Goal: Find specific page/section: Find specific page/section

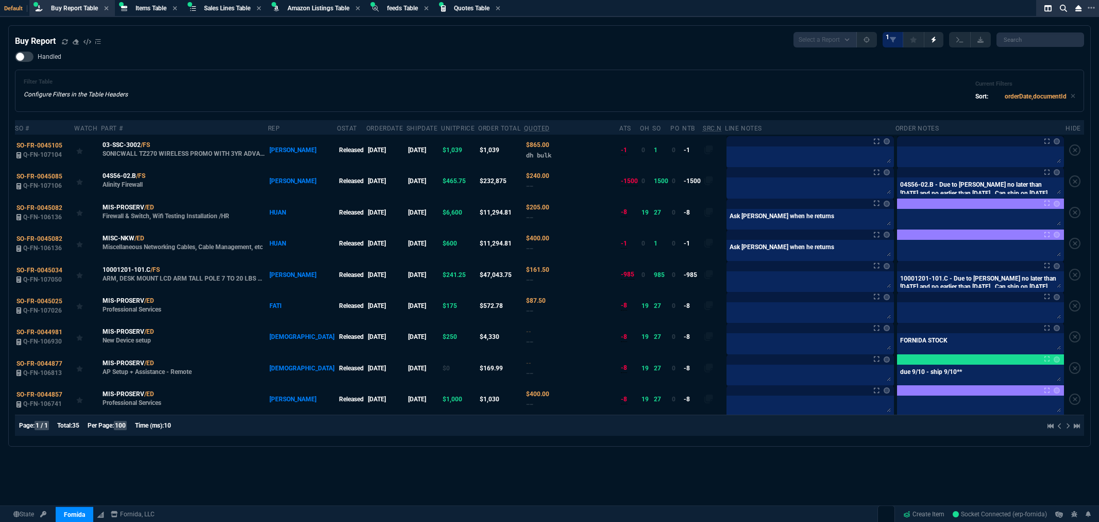
select select "8: NEPT"
click at [85, 482] on link "ZaynTek" at bounding box center [87, 477] width 62 height 22
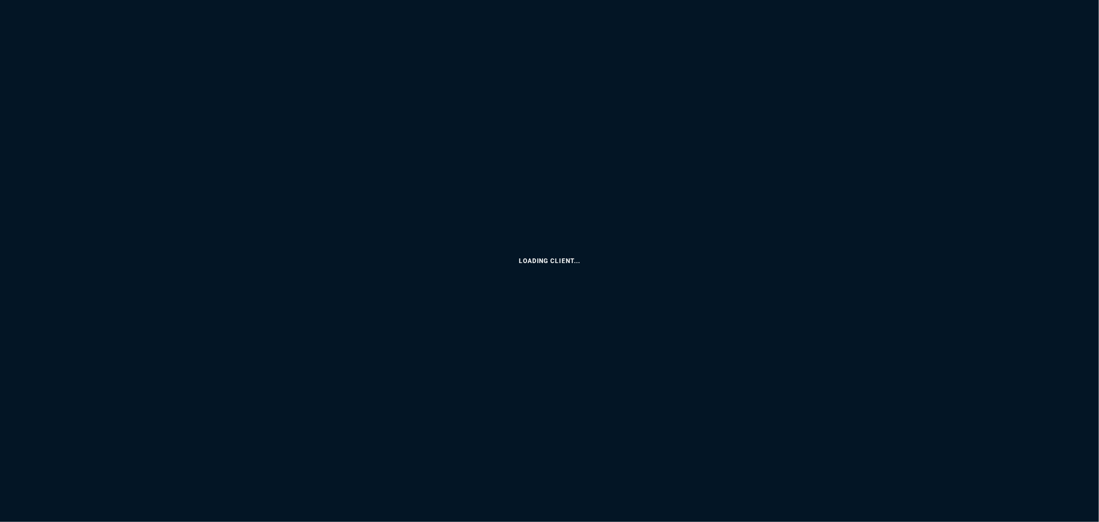
select select "8: NEPT"
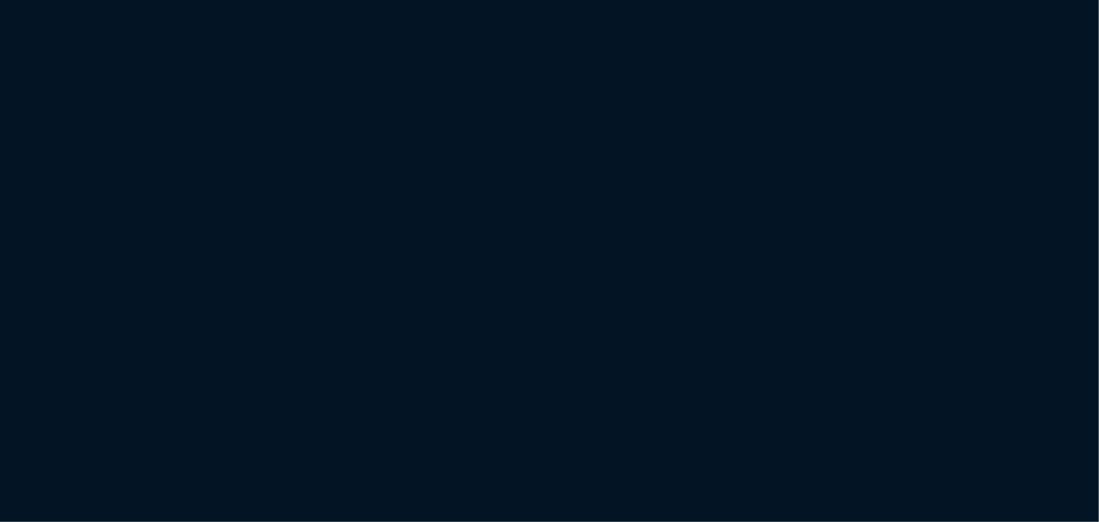
click at [565, 0] on html "Copy Next — ChatGPT Close" at bounding box center [549, 0] width 1099 height 0
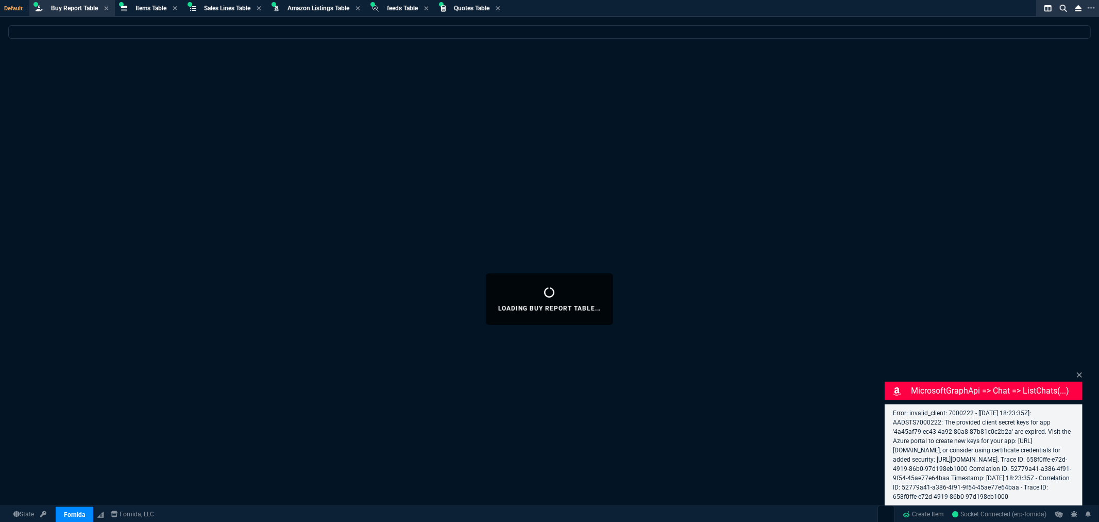
select select "8: NEPT"
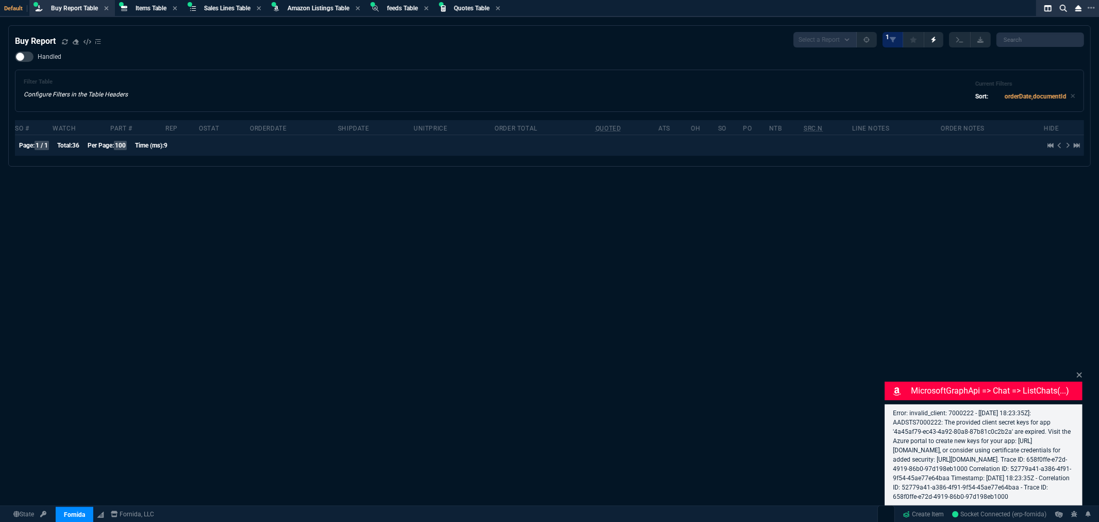
click at [318, 58] on div "Handled Filter Table Configure Filters in the Table Headers Current Filters Sor…" at bounding box center [550, 82] width 1070 height 60
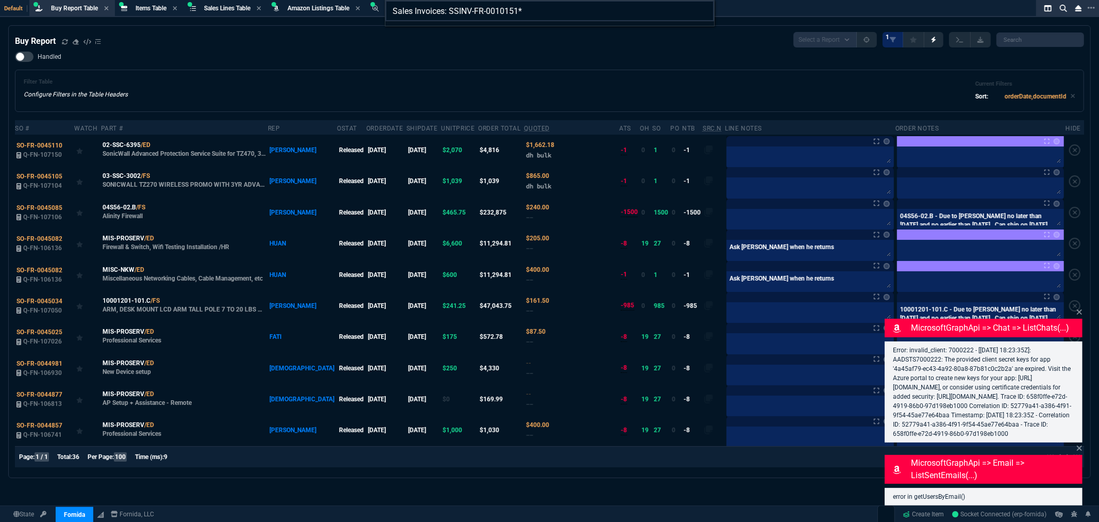
click at [540, 13] on input "Sales Invoices: SSINV-FR-0010151*" at bounding box center [550, 11] width 329 height 21
type input "Sales Invoices: SSINV-FR-0010151"
click at [439, 33] on mark "SSINV-FR-0010151" at bounding box center [428, 30] width 56 height 7
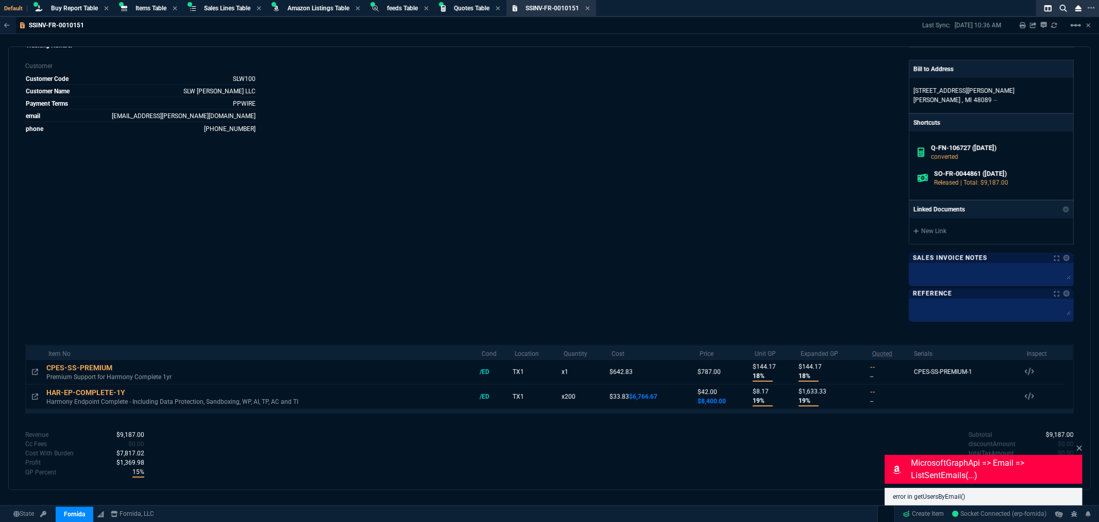
scroll to position [239, 0]
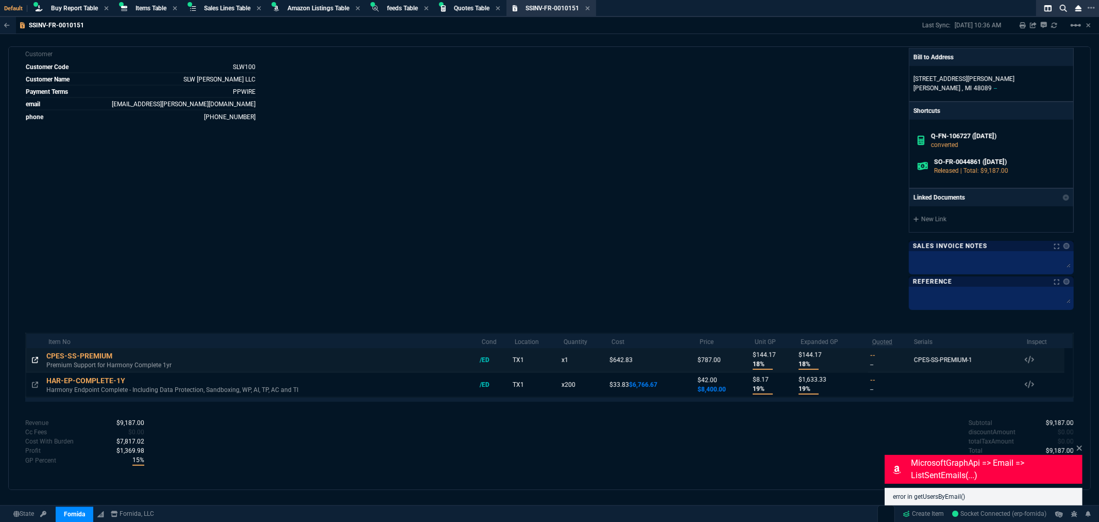
click at [35, 359] on icon at bounding box center [35, 360] width 6 height 6
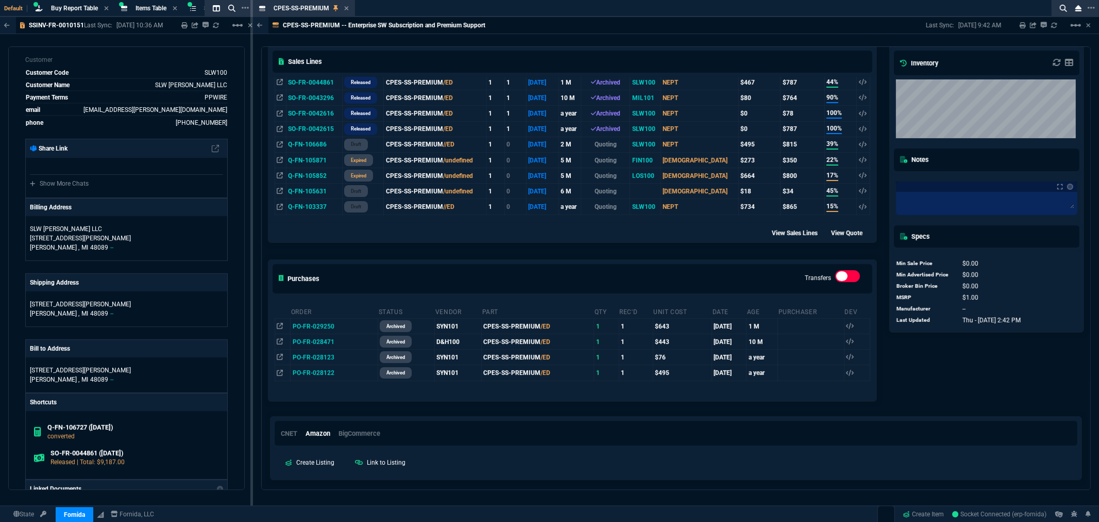
scroll to position [227, 0]
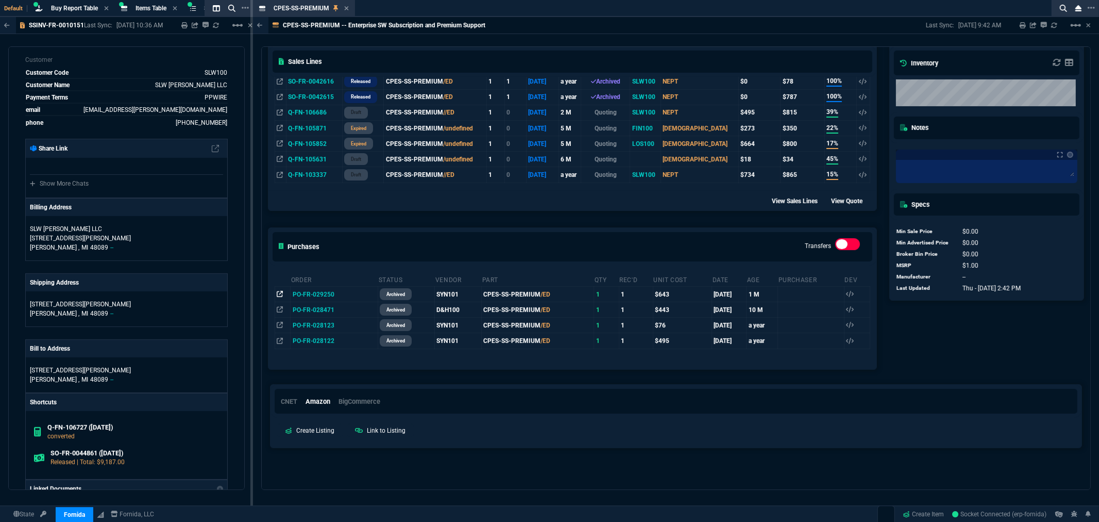
click at [279, 294] on icon at bounding box center [280, 294] width 6 height 6
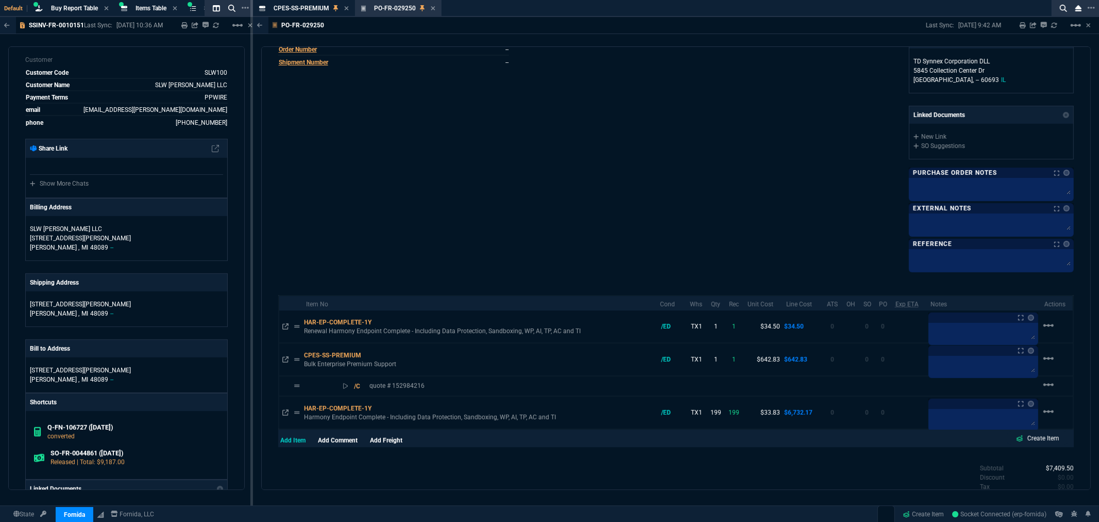
scroll to position [286, 0]
drag, startPoint x: 536, startPoint y: 88, endPoint x: 539, endPoint y: 73, distance: 15.2
click at [536, 88] on div "Vendor SYN101 Vendor Name TD Synnex Corporation DLL Order Number PO-FR-029250 i…" at bounding box center [477, 34] width 398 height 468
click at [433, 7] on icon at bounding box center [433, 8] width 4 height 4
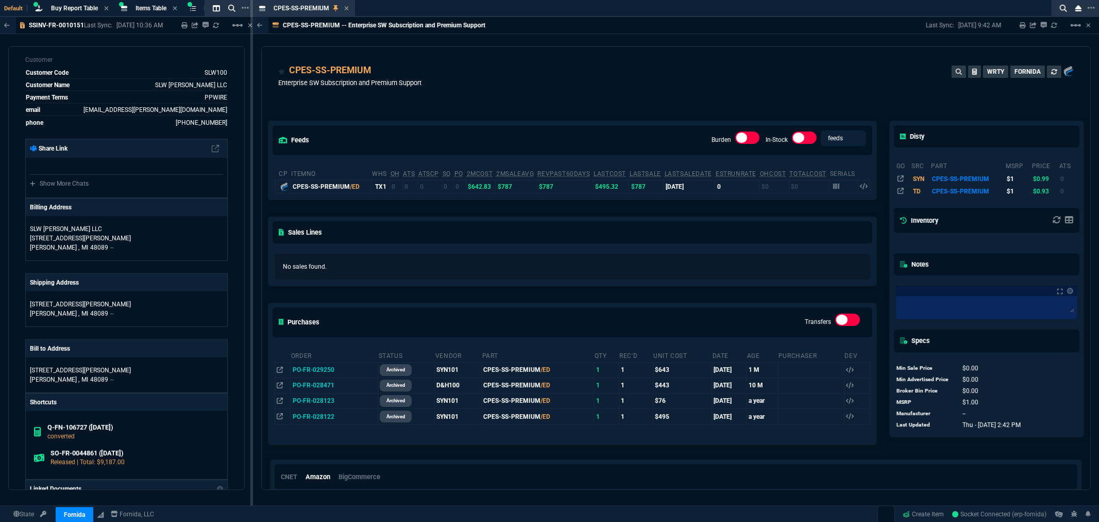
click at [668, 70] on div "CPES-SS-PREMIUM Enterprise SW Subscription and Premium Support WRTY FORNIDA" at bounding box center [676, 81] width 796 height 37
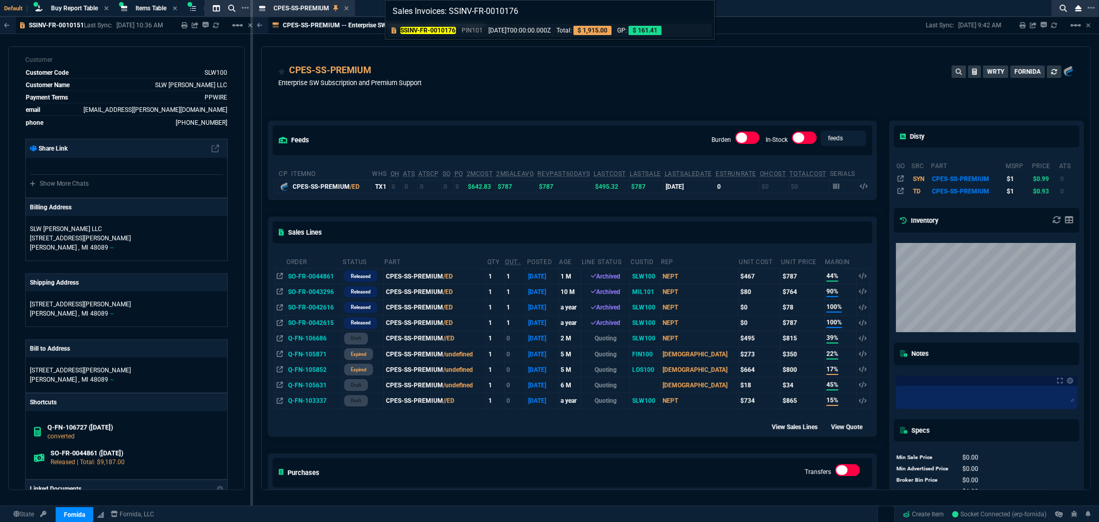
type input "Sales Invoices: SSINV-FR-0010176"
click at [532, 28] on p "[DATE]T00:00:00.000Z" at bounding box center [520, 30] width 62 height 9
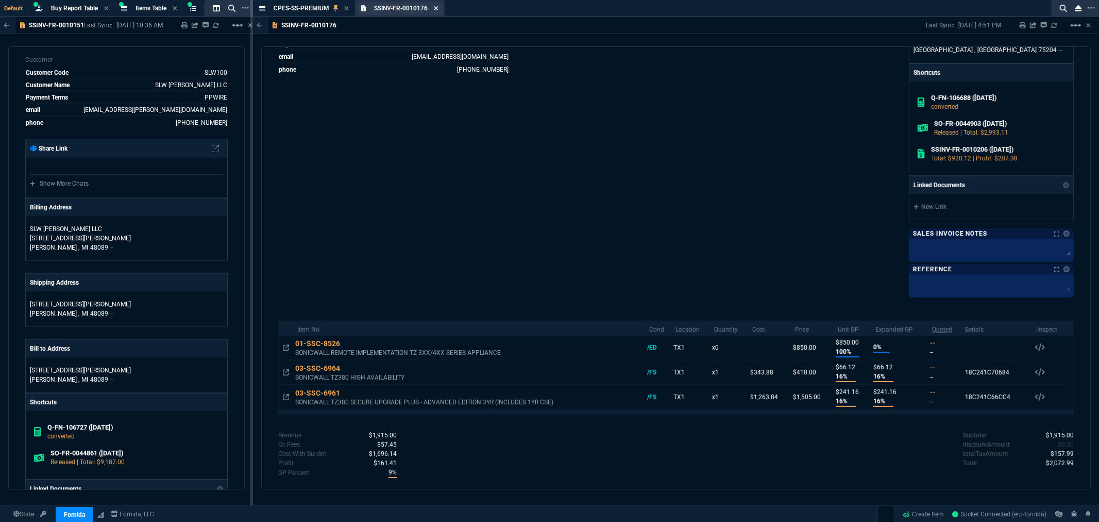
click at [436, 6] on icon at bounding box center [436, 8] width 5 height 6
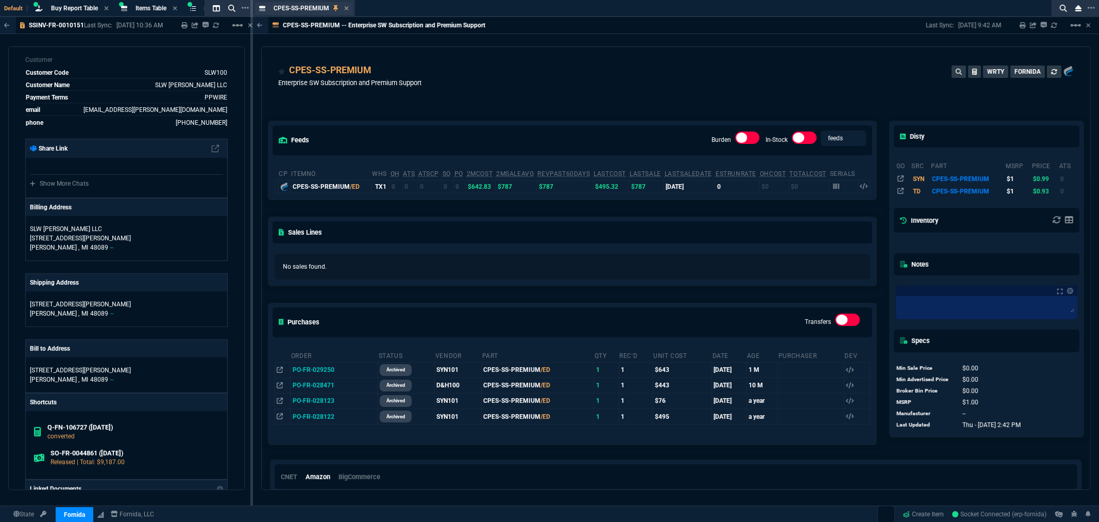
click at [343, 8] on div "CPES-SS-PREMIUM Item" at bounding box center [311, 8] width 75 height 9
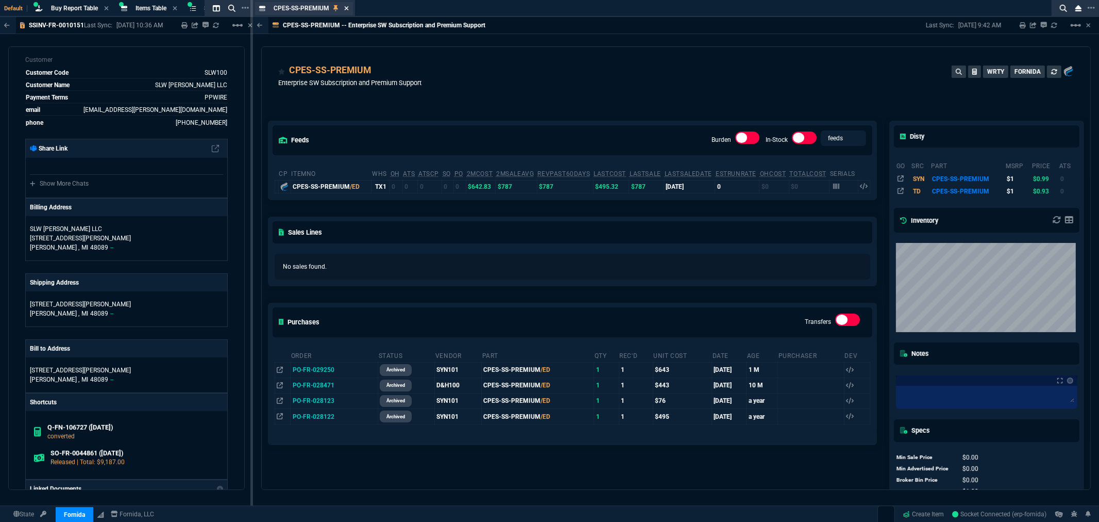
click at [347, 8] on icon at bounding box center [346, 8] width 5 height 6
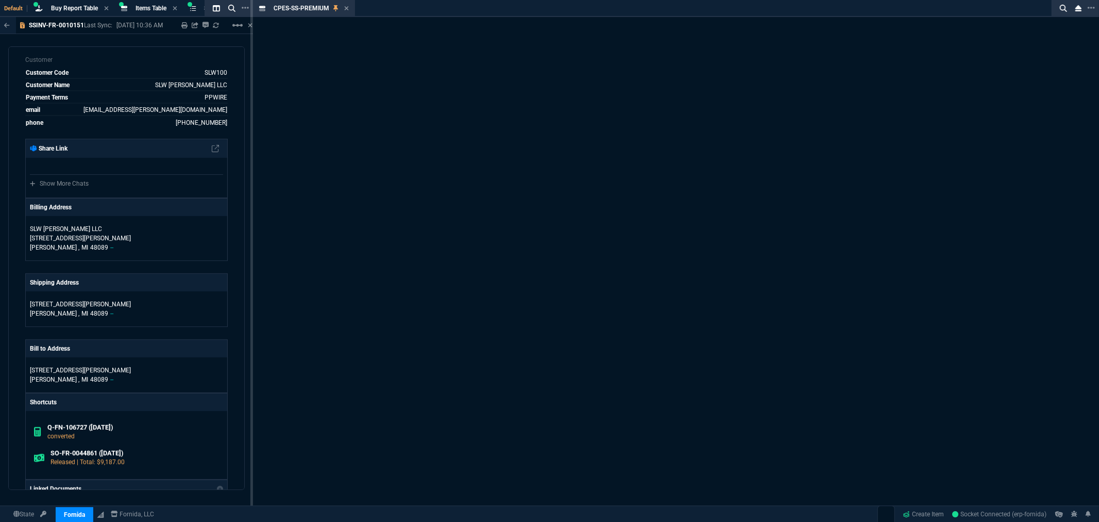
scroll to position [267, 0]
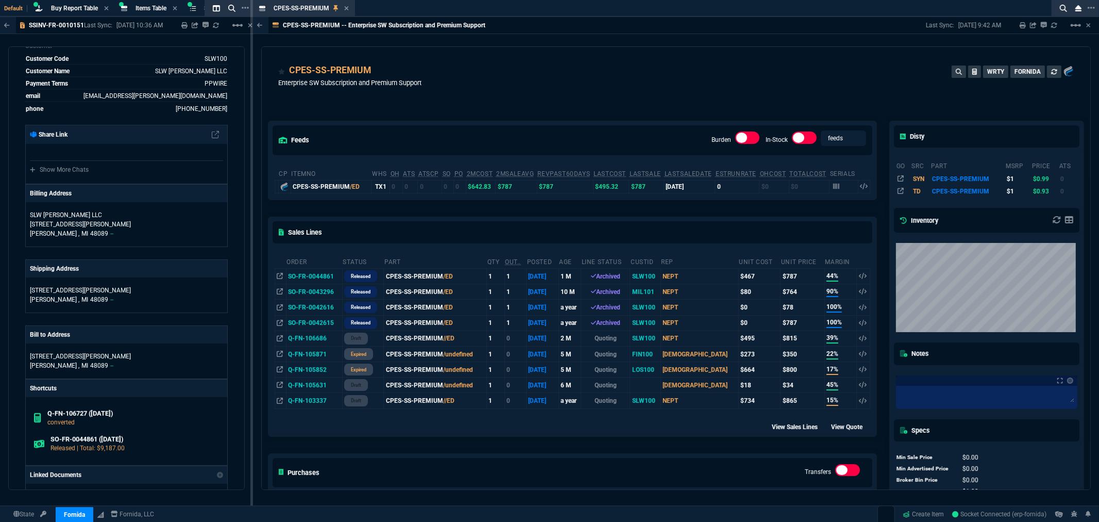
click at [583, 60] on div "CPES-SS-PREMIUM Enterprise SW Subscription and Premium Support WRTY FORNIDA" at bounding box center [676, 77] width 829 height 61
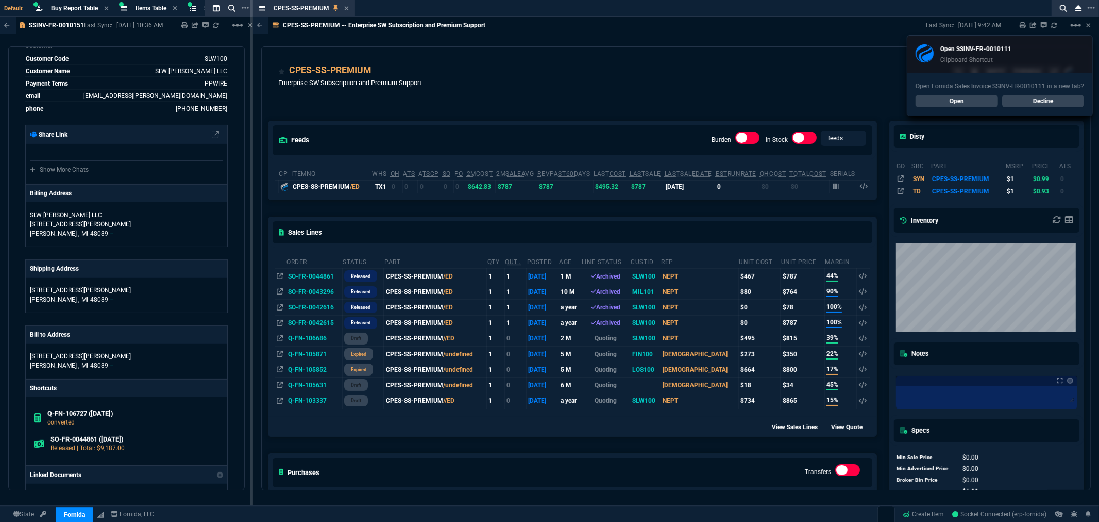
click at [964, 99] on link "Open" at bounding box center [957, 101] width 82 height 12
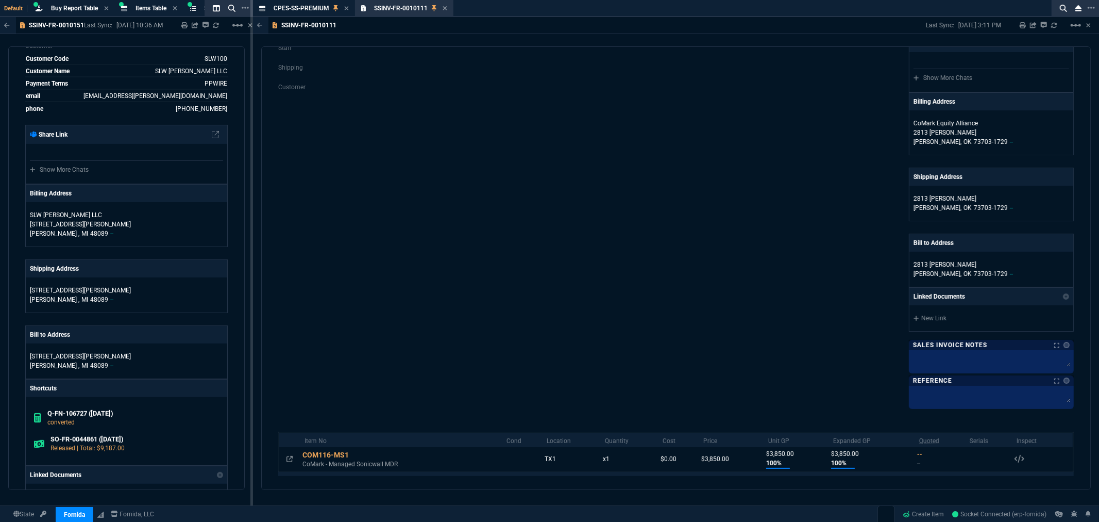
scroll to position [125, 0]
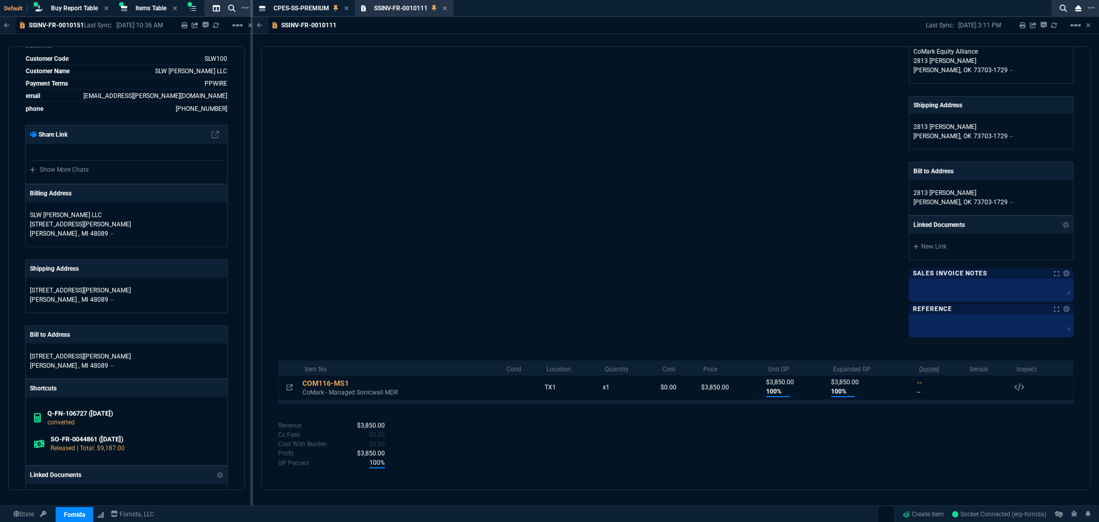
drag, startPoint x: 470, startPoint y: 145, endPoint x: 463, endPoint y: 68, distance: 78.2
click at [470, 145] on div "Print Specs Staff Shipping Customer" at bounding box center [477, 148] width 398 height 374
click at [543, 91] on div "Print Specs Staff Shipping Customer" at bounding box center [477, 148] width 398 height 374
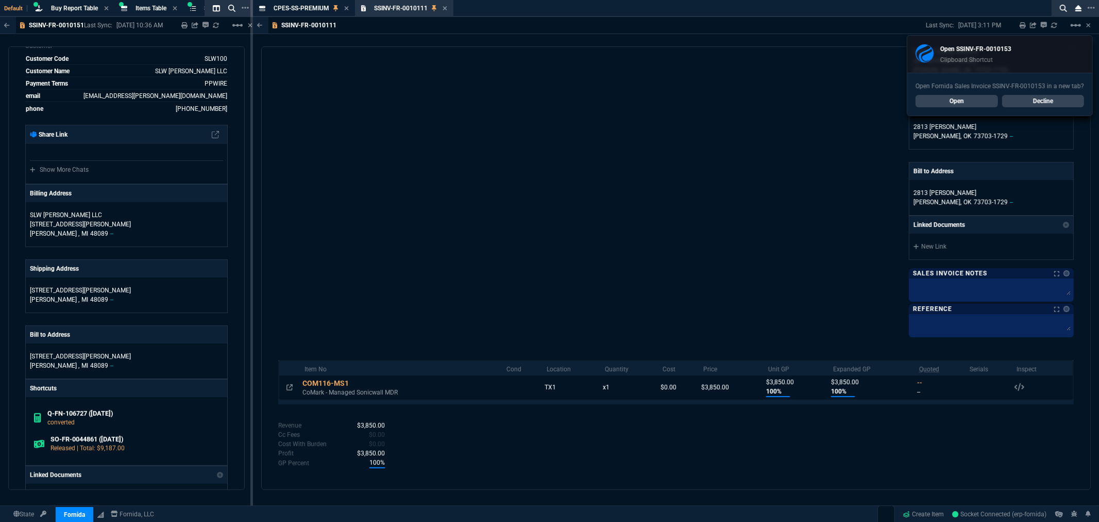
click at [969, 102] on link "Open" at bounding box center [957, 101] width 82 height 12
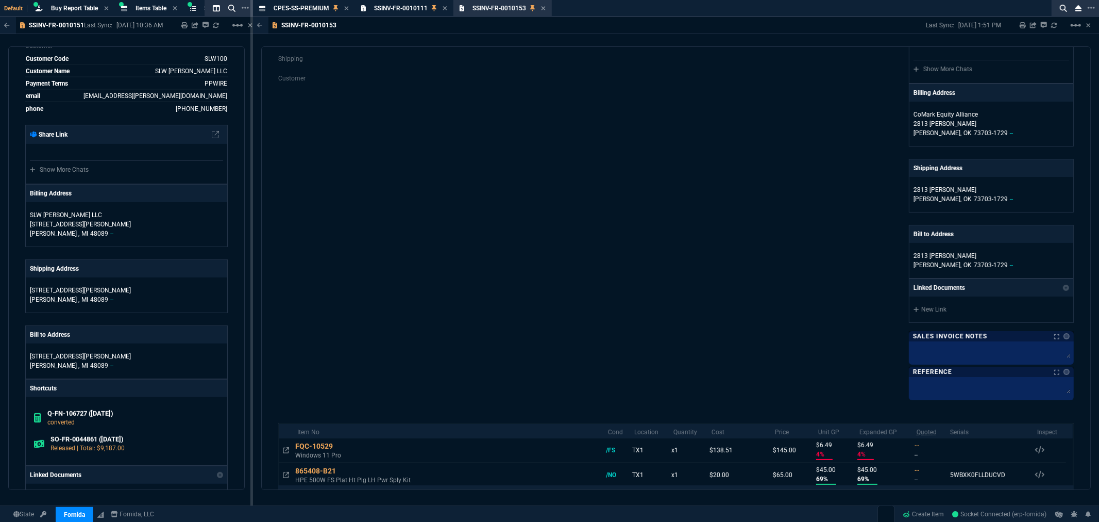
scroll to position [270, 0]
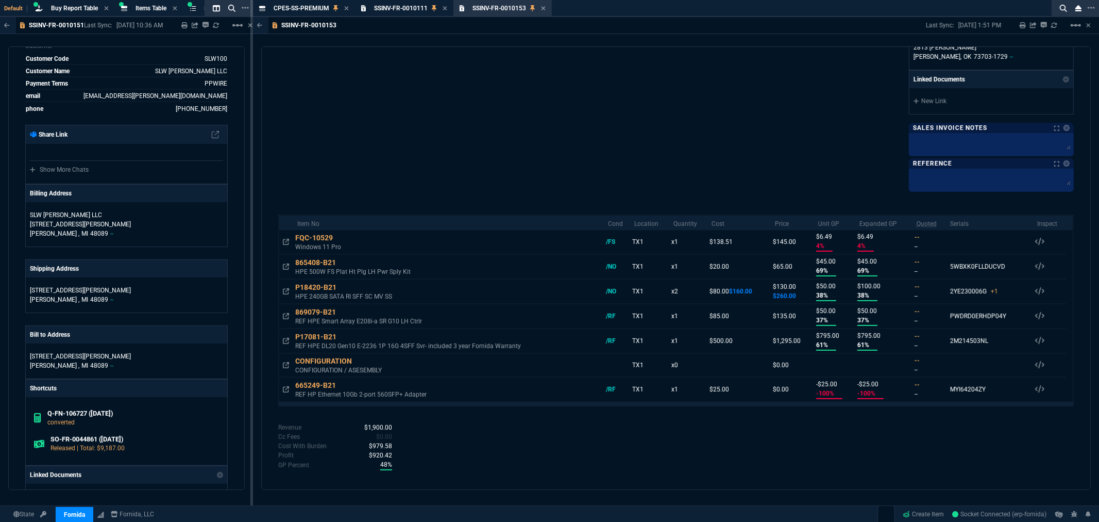
click at [426, 115] on div "Print Specs Staff Shipping Customer" at bounding box center [477, 3] width 398 height 374
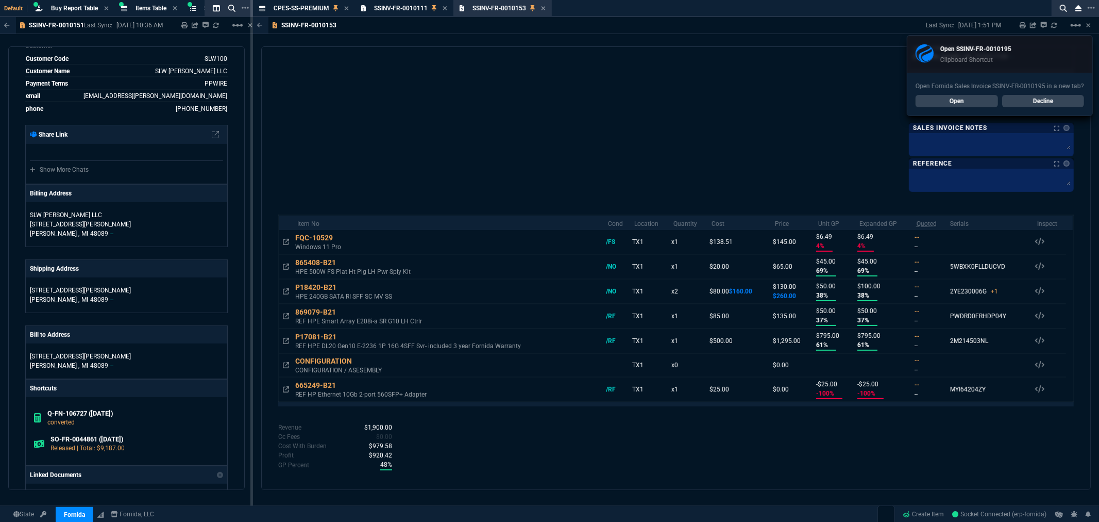
click at [953, 104] on link "Open" at bounding box center [957, 101] width 82 height 12
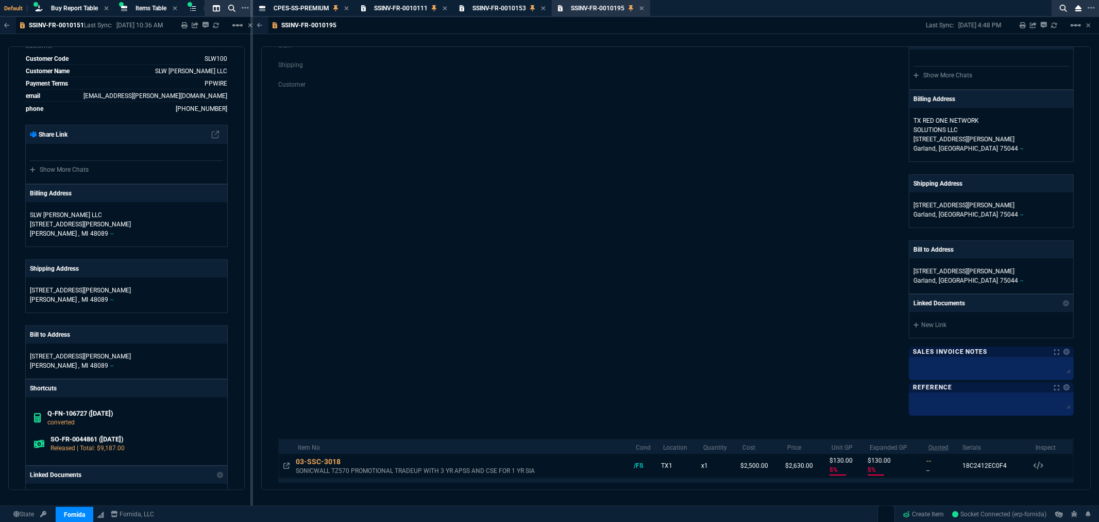
scroll to position [135, 0]
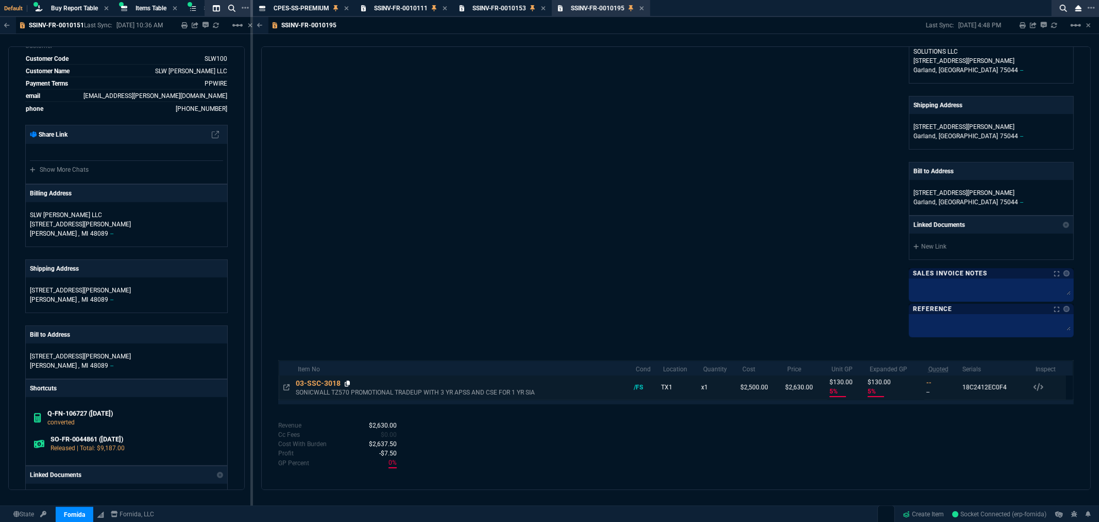
click at [348, 383] on icon at bounding box center [348, 383] width 6 height 6
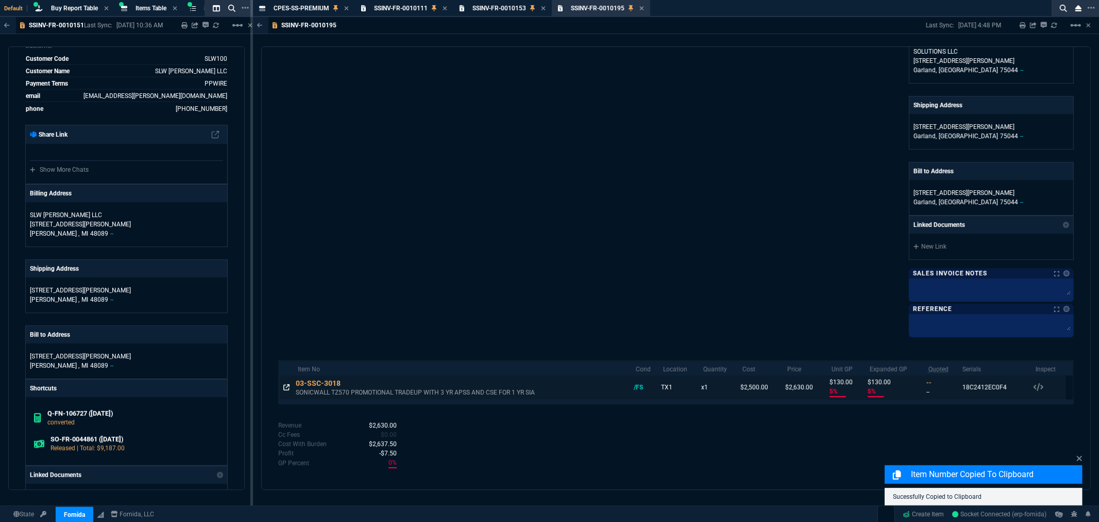
click at [286, 384] on icon at bounding box center [286, 387] width 6 height 6
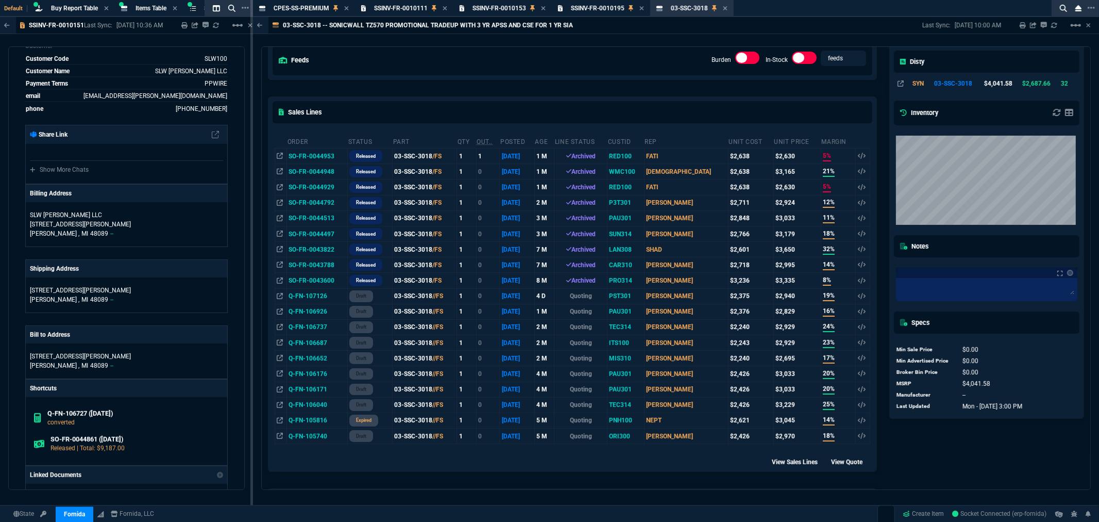
scroll to position [114, 0]
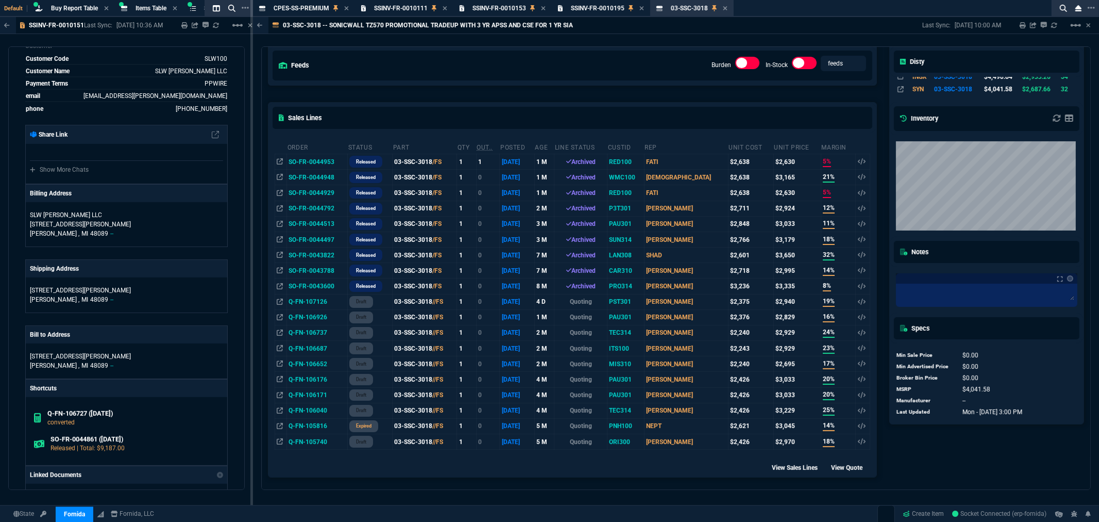
click at [500, 69] on div "feeds Burden In-Stock feeds prices" at bounding box center [573, 65] width 608 height 38
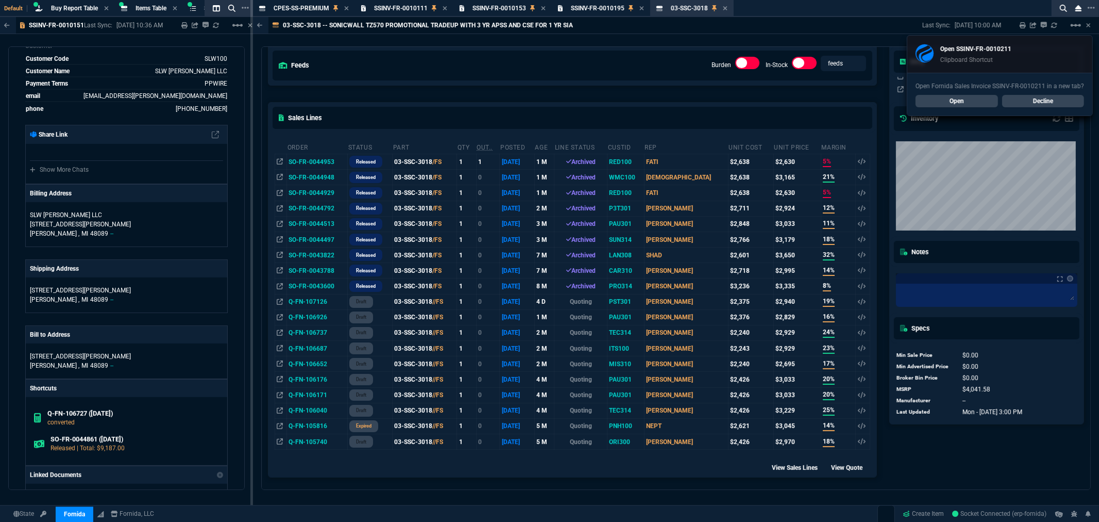
click at [965, 99] on link "Open" at bounding box center [957, 101] width 82 height 12
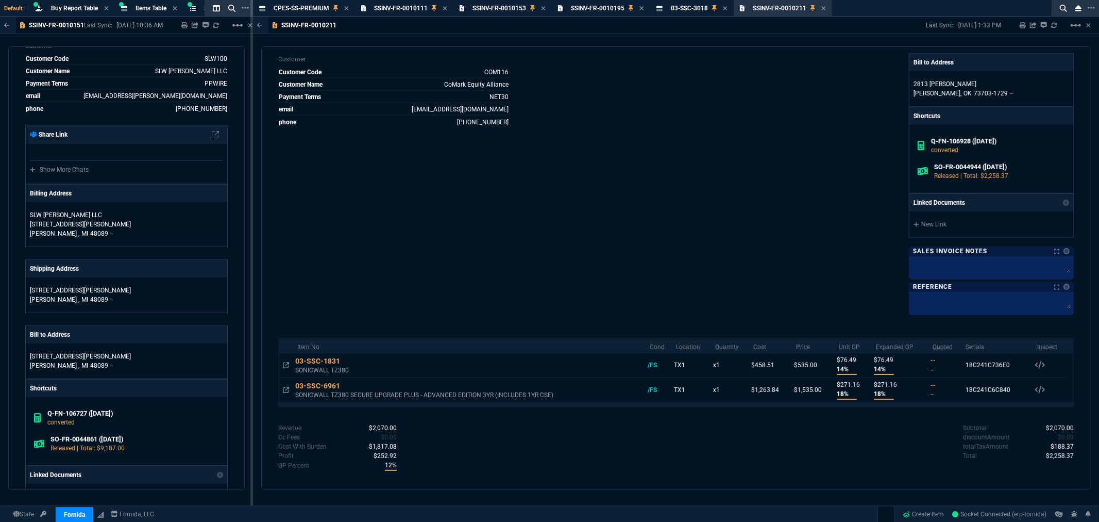
scroll to position [239, 0]
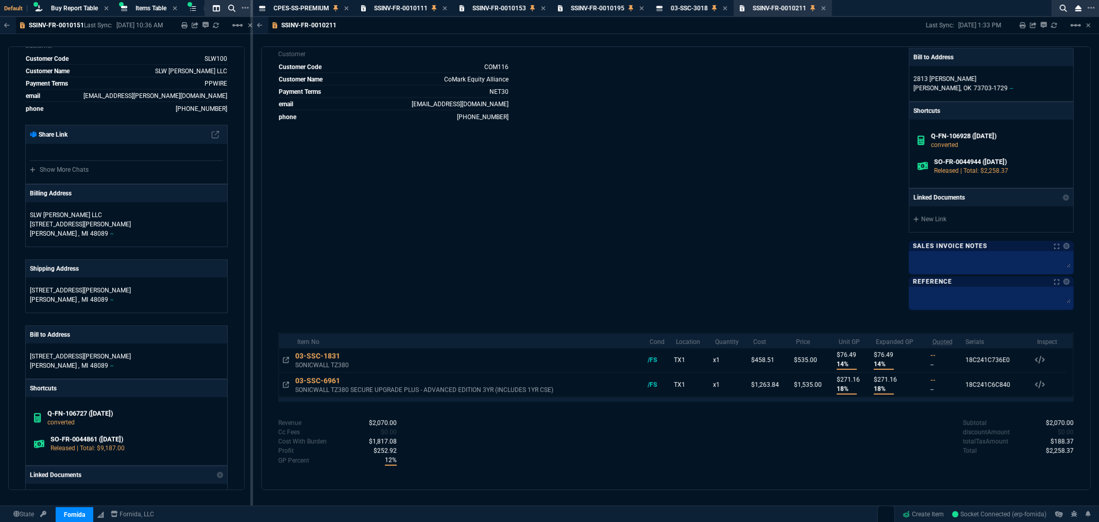
click at [604, 123] on div "Marketplace ID Q-FN-106928 Inv Number SSINV-FR-0010211 Order Number SO-FR-00449…" at bounding box center [477, 77] width 398 height 460
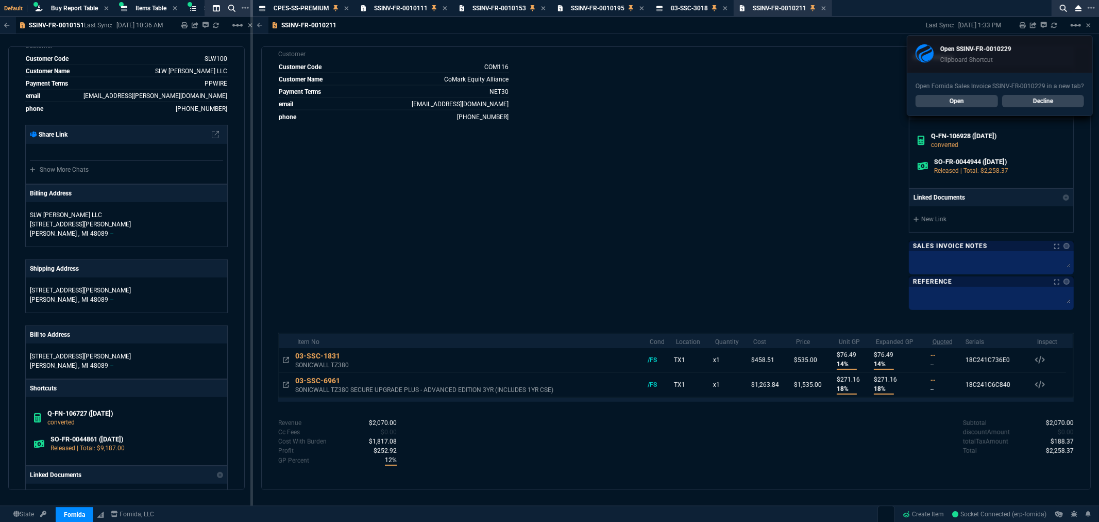
click at [947, 101] on link "Open" at bounding box center [957, 101] width 82 height 12
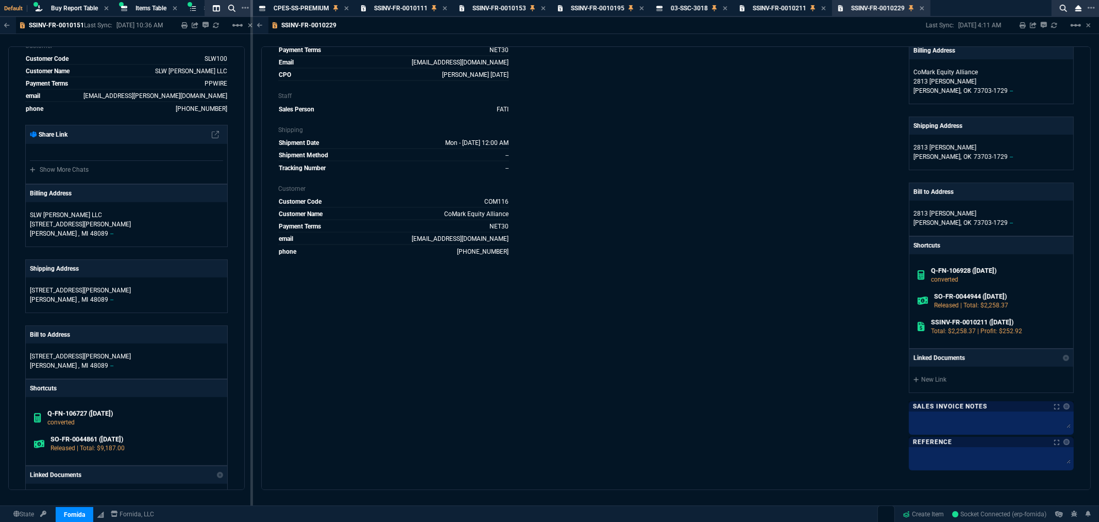
scroll to position [240, 0]
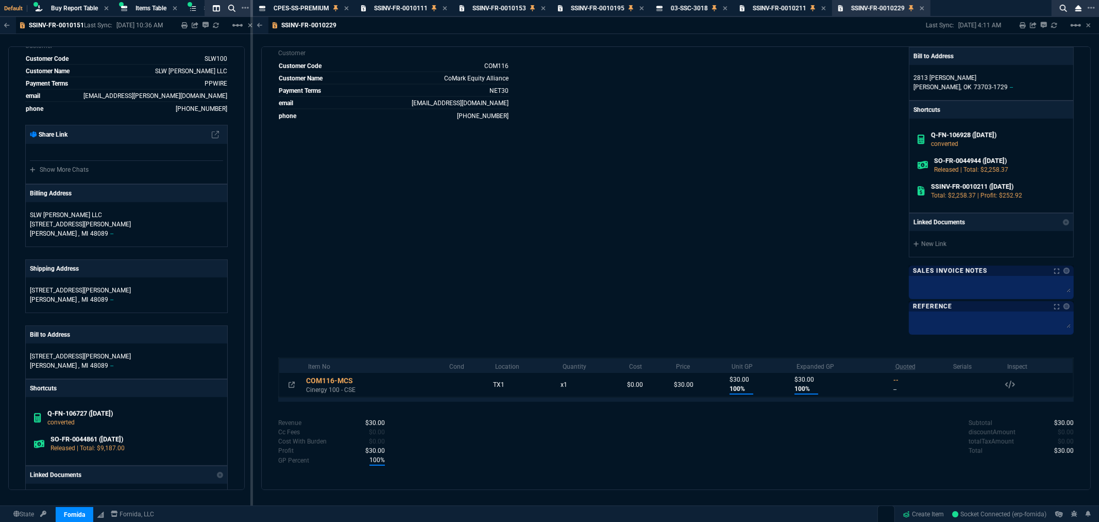
drag, startPoint x: 657, startPoint y: 153, endPoint x: 665, endPoint y: 145, distance: 11.3
click at [657, 153] on div "Marketplace ID -- Inv Number SSINV-FR-0010229 Order Number -- Posting Date Mon …" at bounding box center [477, 89] width 398 height 486
drag, startPoint x: 737, startPoint y: 131, endPoint x: 842, endPoint y: 95, distance: 110.5
click at [738, 133] on div "Fornida, LLC [STREET_ADDRESS] Share Link Show More Chats Billing Address CoMark…" at bounding box center [875, 89] width 398 height 486
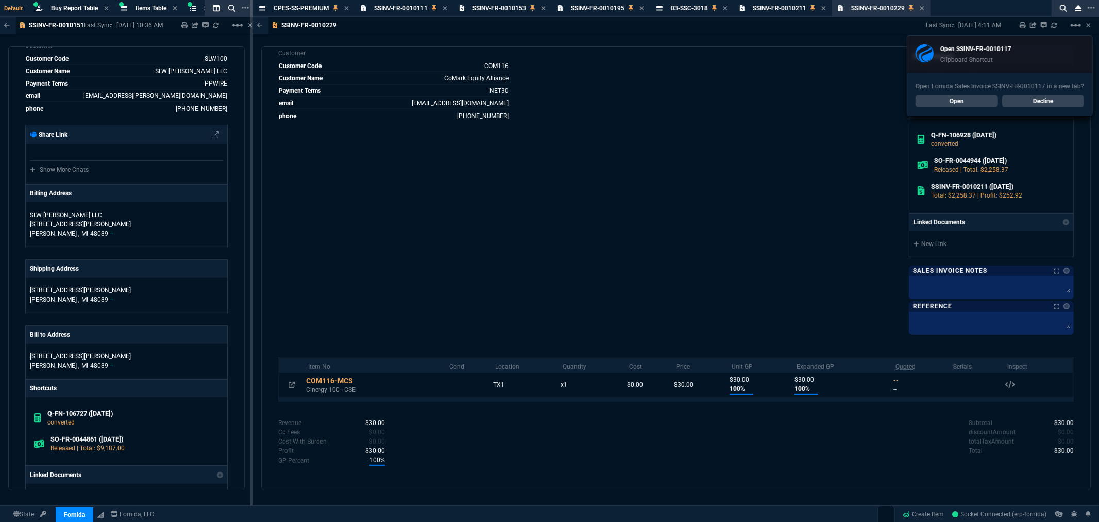
click at [950, 99] on link "Open" at bounding box center [957, 101] width 82 height 12
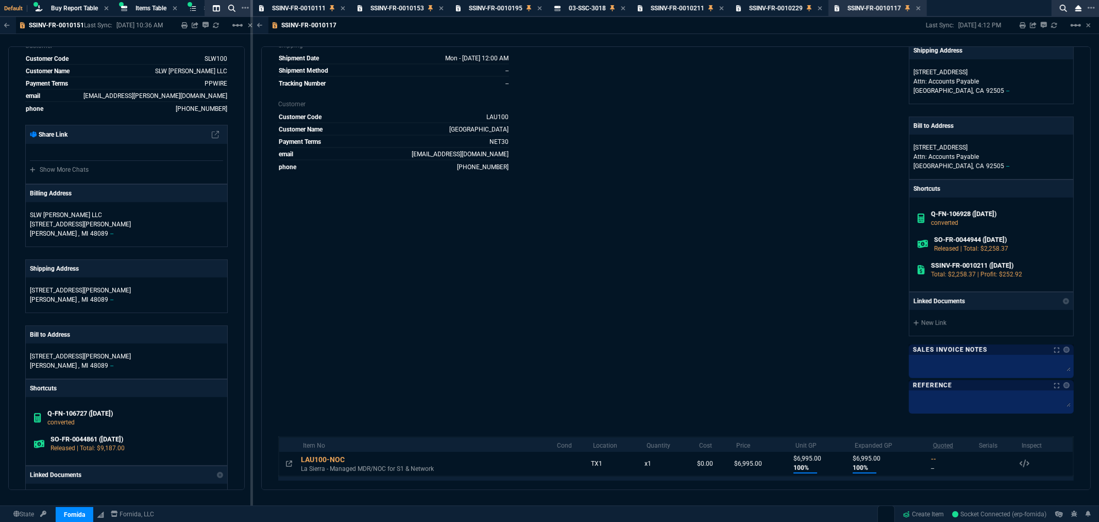
scroll to position [172, 0]
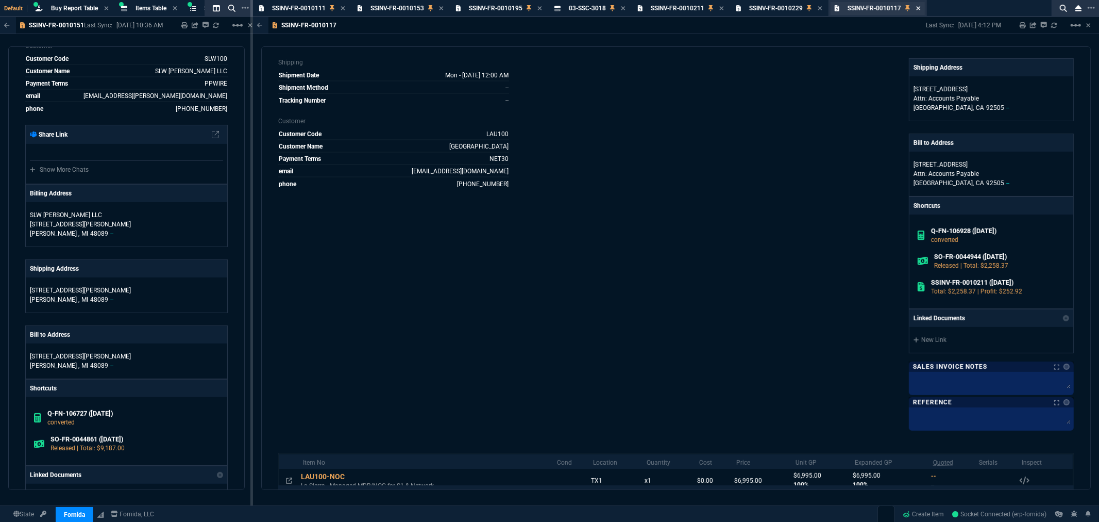
click at [919, 7] on icon at bounding box center [918, 8] width 5 height 6
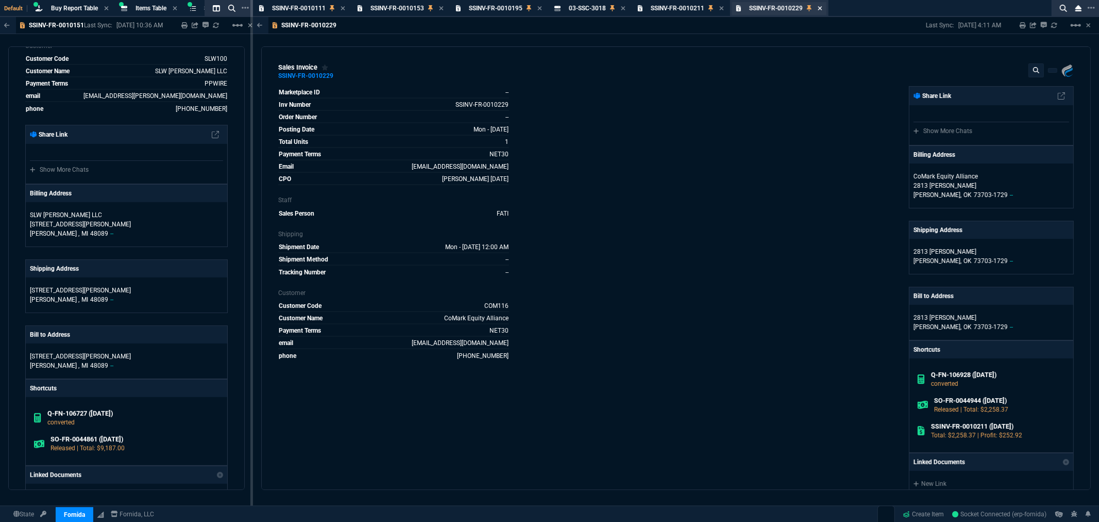
click at [823, 7] on icon at bounding box center [820, 8] width 5 height 6
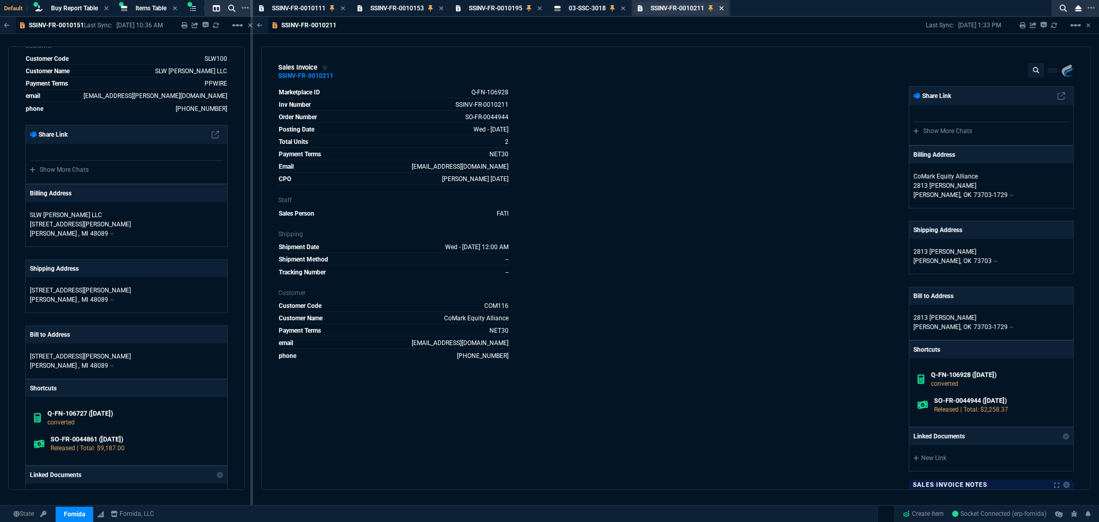
click at [723, 7] on icon at bounding box center [722, 8] width 4 height 4
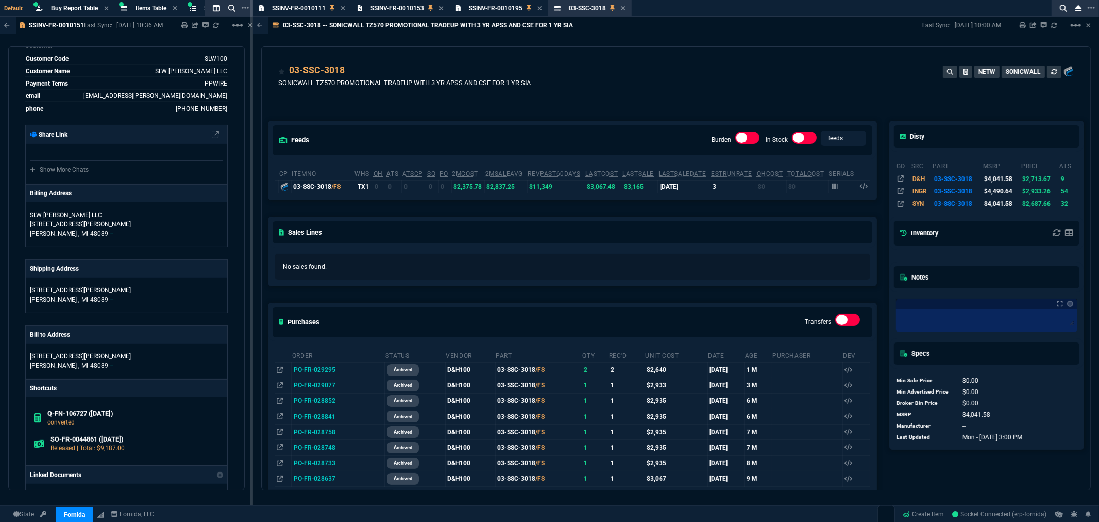
click at [625, 6] on icon at bounding box center [623, 8] width 5 height 6
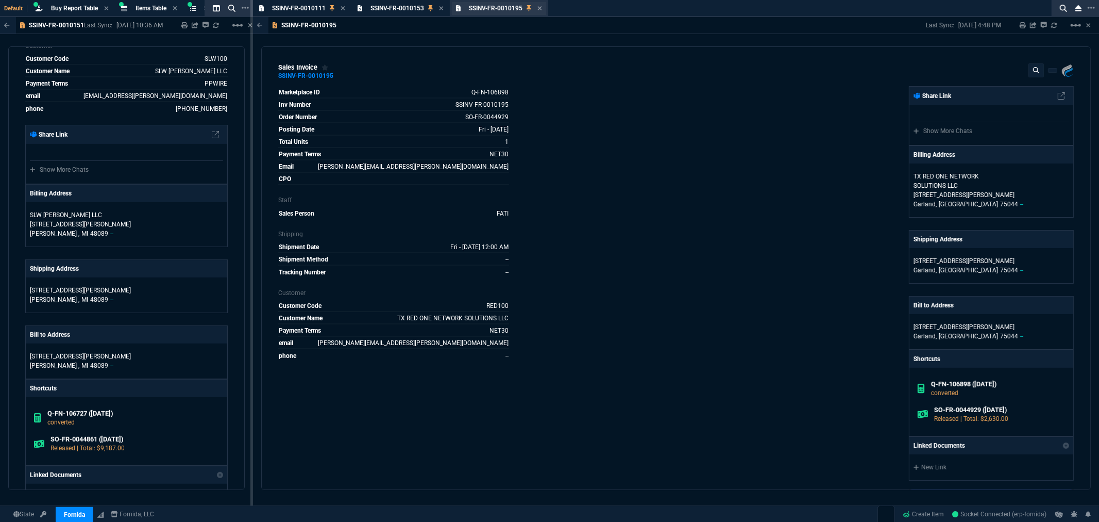
click at [544, 8] on div "SSINV-FR-0010195 Sales Invoice" at bounding box center [499, 8] width 94 height 13
click at [542, 8] on icon at bounding box center [540, 8] width 5 height 6
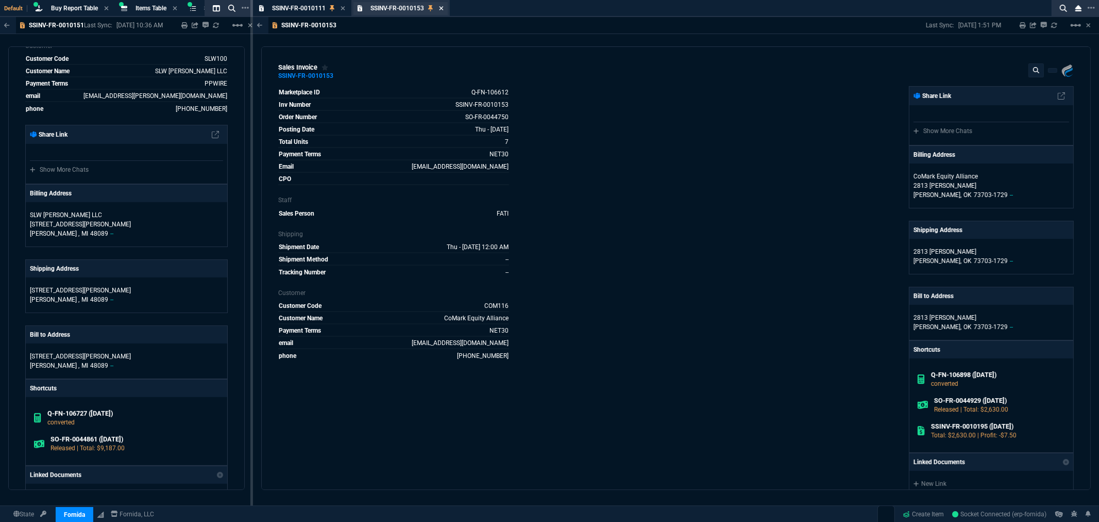
click at [441, 7] on icon at bounding box center [441, 8] width 4 height 4
click at [342, 9] on icon at bounding box center [343, 8] width 5 height 6
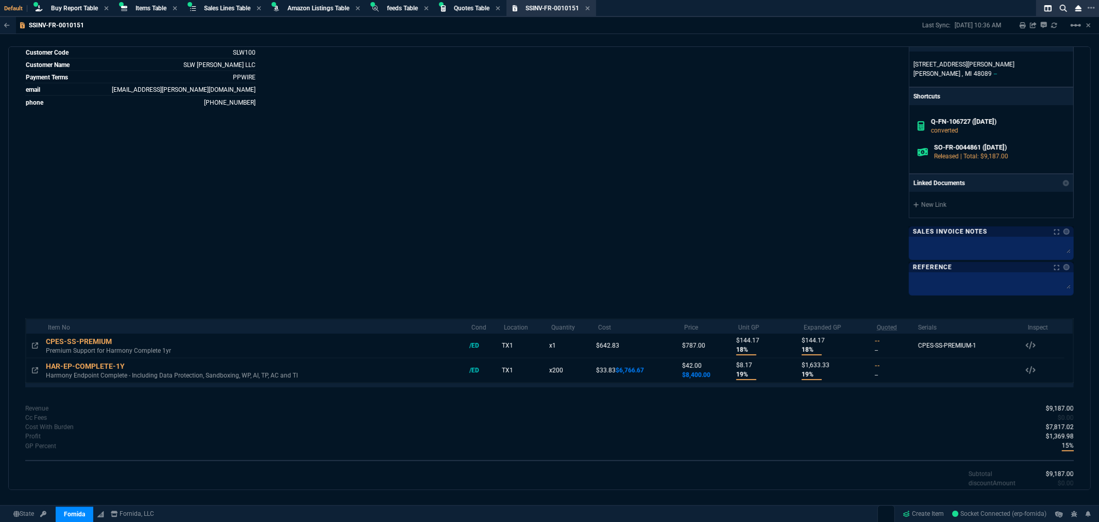
scroll to position [239, 0]
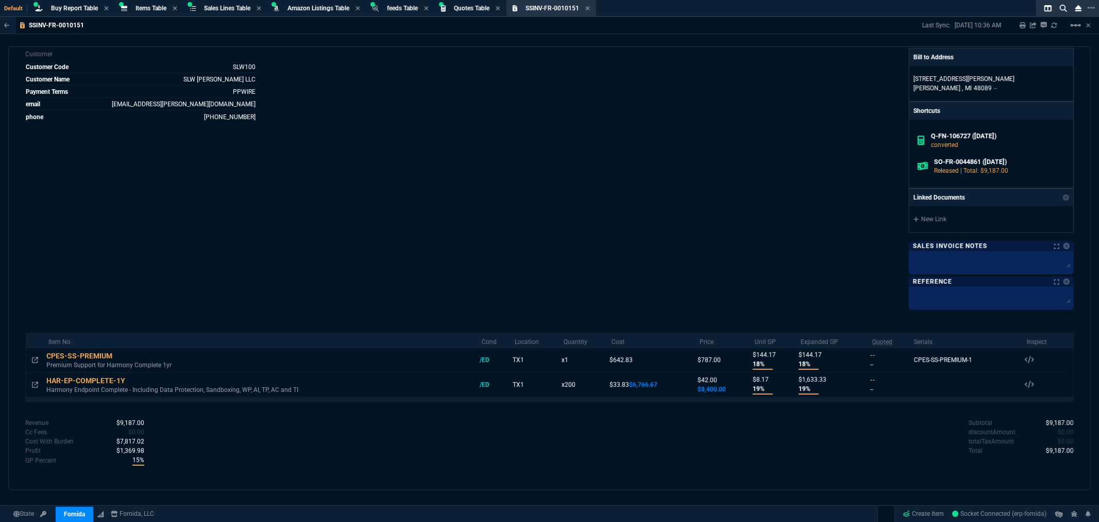
click at [648, 125] on div "Fornida, LLC [STREET_ADDRESS] Share Link Show More Chats Billing Address SLW [P…" at bounding box center [812, 77] width 525 height 460
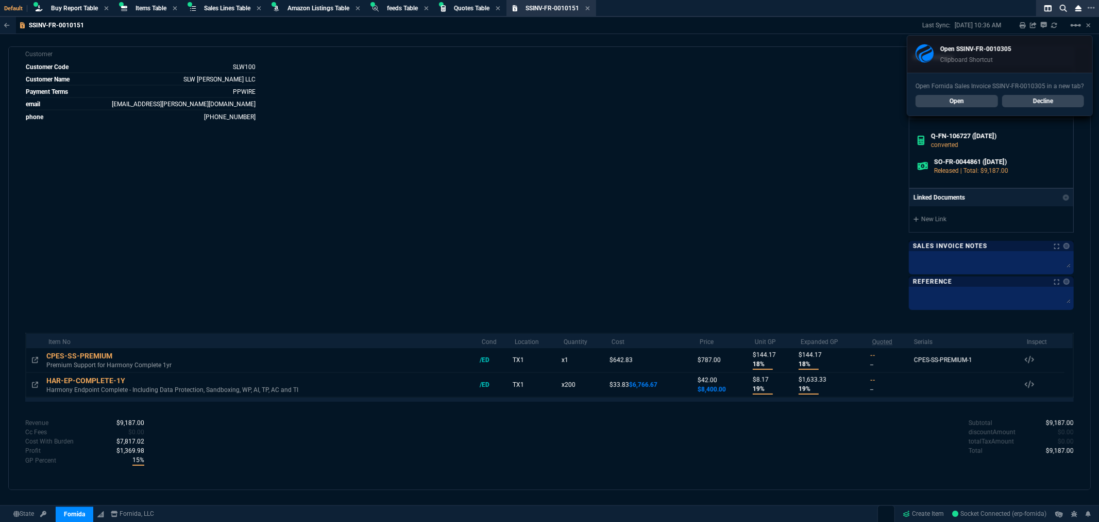
click at [959, 101] on link "Open" at bounding box center [957, 101] width 82 height 12
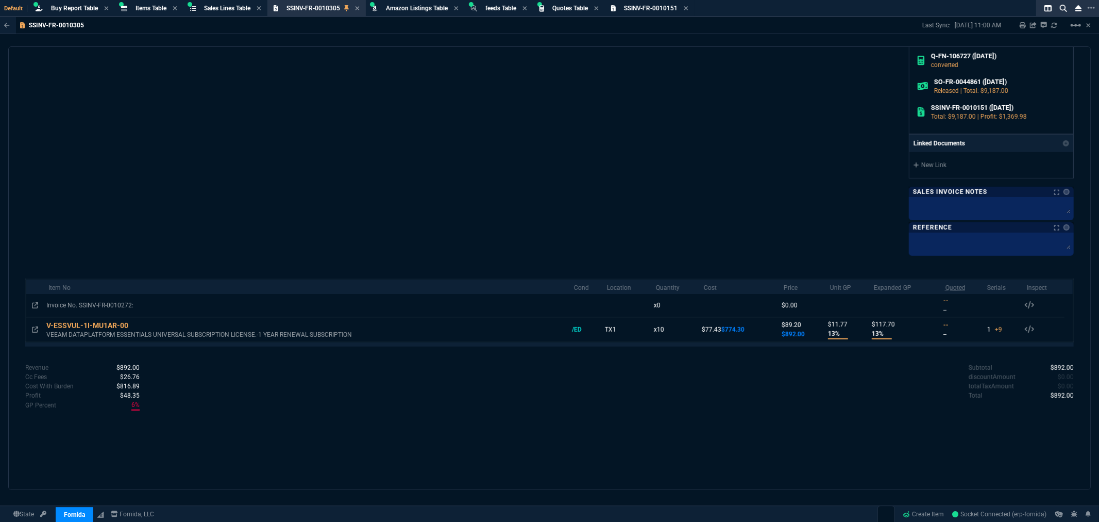
scroll to position [343, 0]
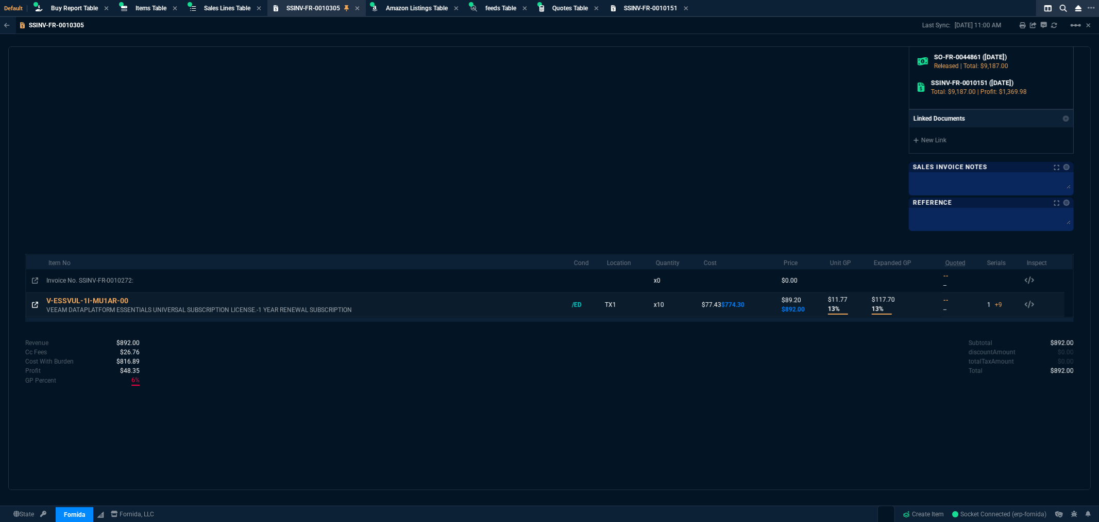
click at [37, 306] on icon at bounding box center [35, 305] width 6 height 6
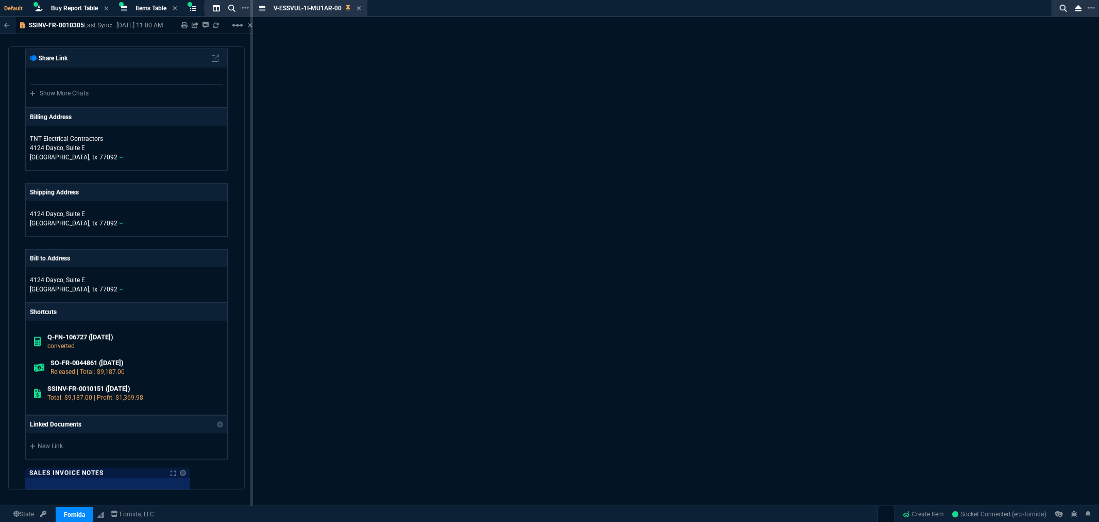
scroll to position [358, 0]
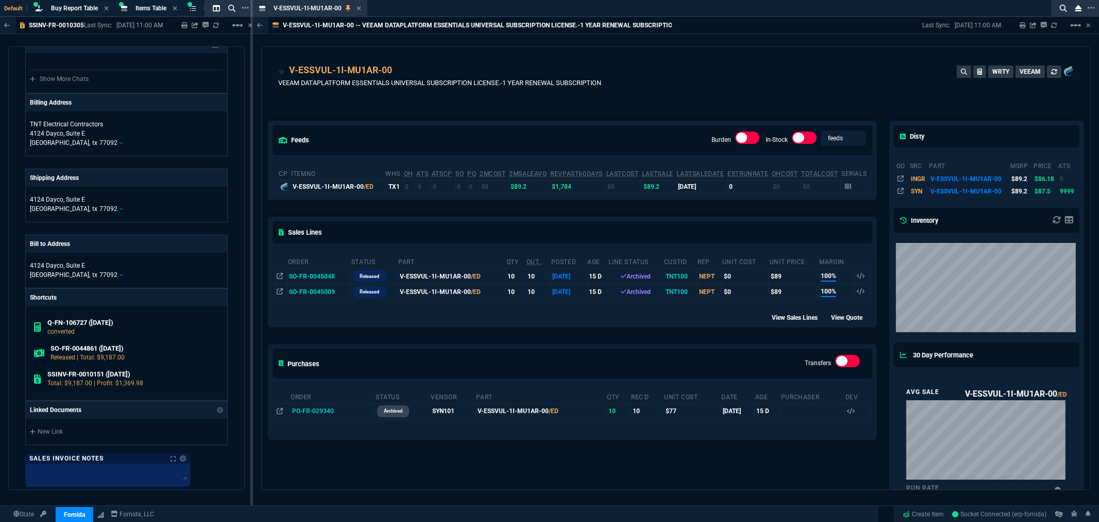
drag, startPoint x: 666, startPoint y: 74, endPoint x: 671, endPoint y: 78, distance: 5.8
click at [666, 78] on div "V-ESSVUL-1I-MU1AR-00 VEEAM DATAPLATFORM ESSENTIALS UNIVERSAL SUBSCRIPTION LICEN…" at bounding box center [676, 81] width 796 height 37
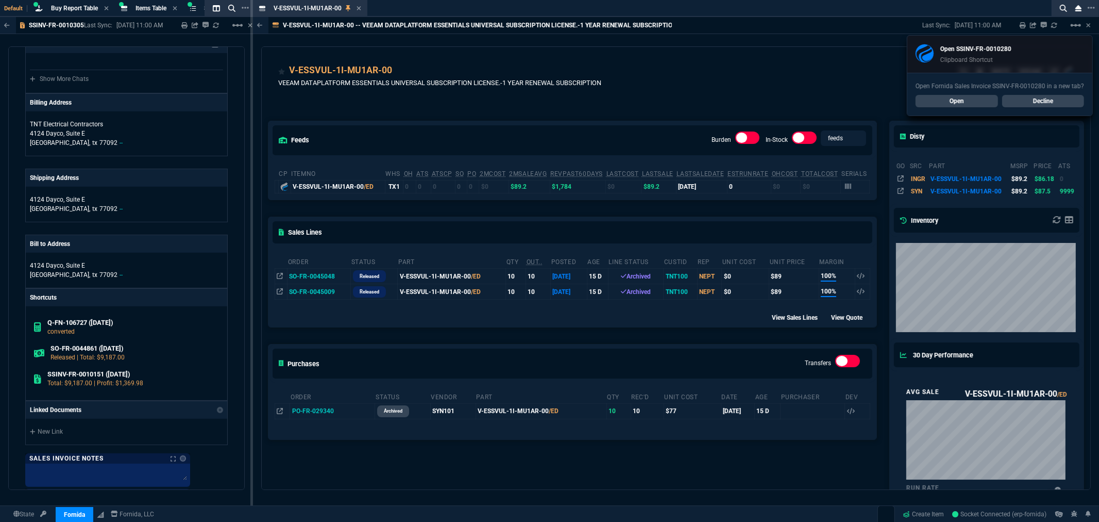
click at [967, 104] on link "Open" at bounding box center [957, 101] width 82 height 12
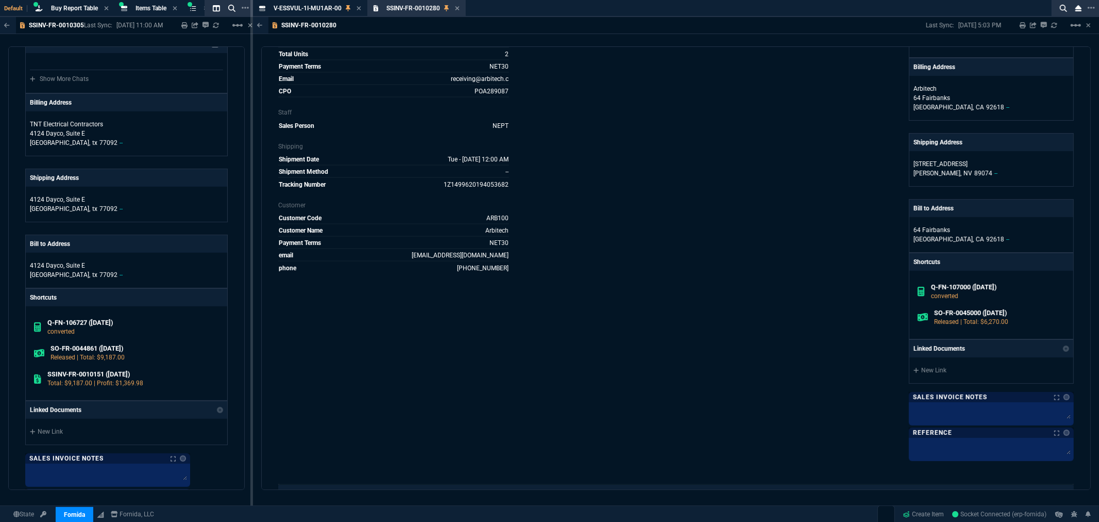
scroll to position [214, 0]
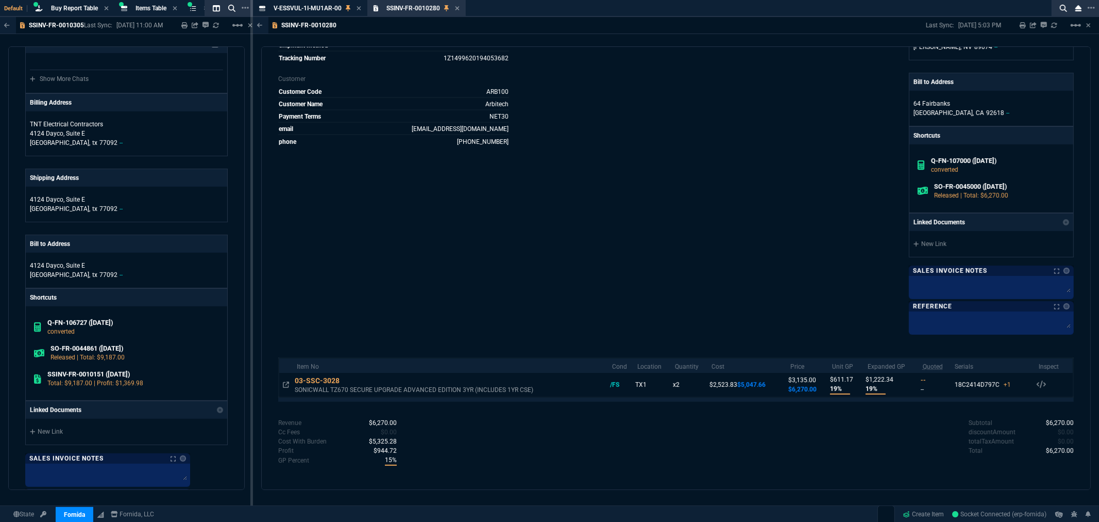
click at [600, 103] on div "Marketplace ID Q-FN-107000 Inv Number SSINV-FR-0010280 Order Number SO-FR-00450…" at bounding box center [477, 102] width 398 height 460
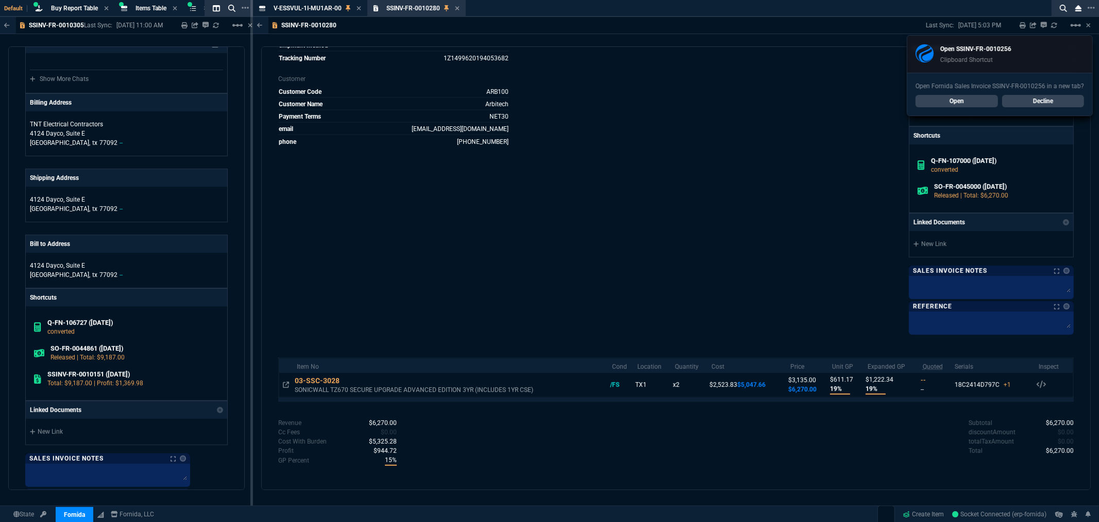
click at [937, 95] on div "Open Fornida Sales Invoice SSINV-FR-0010256 in a new tab? Open Decline" at bounding box center [1000, 94] width 185 height 43
click at [929, 99] on link "Open" at bounding box center [957, 101] width 82 height 12
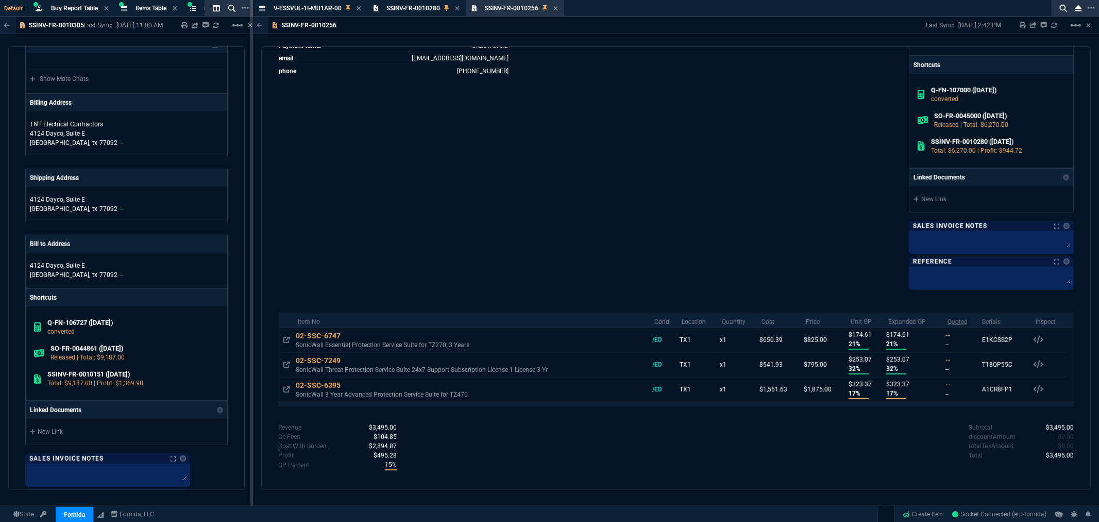
scroll to position [289, 0]
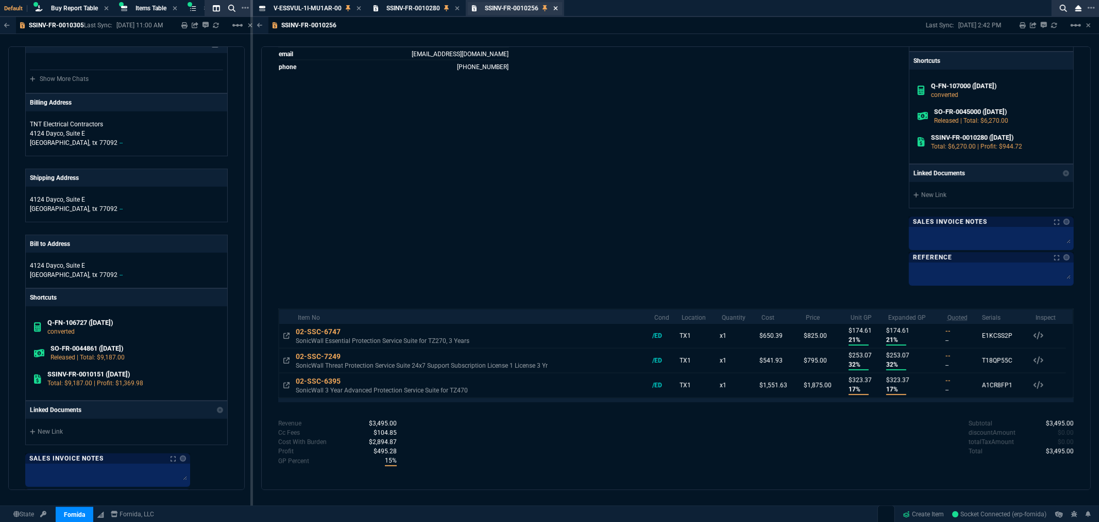
click at [557, 8] on icon at bounding box center [556, 8] width 4 height 4
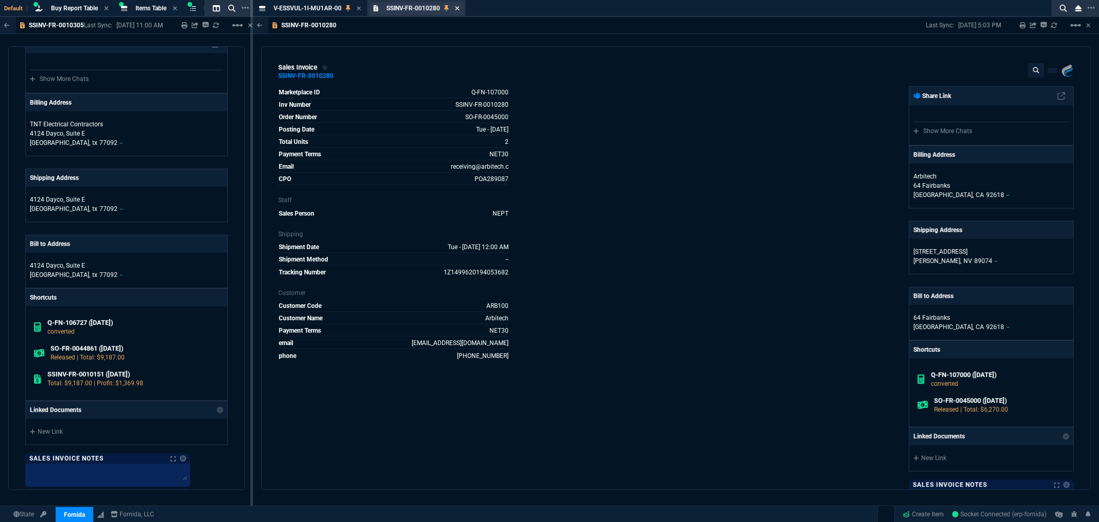
click at [458, 9] on icon at bounding box center [457, 8] width 5 height 6
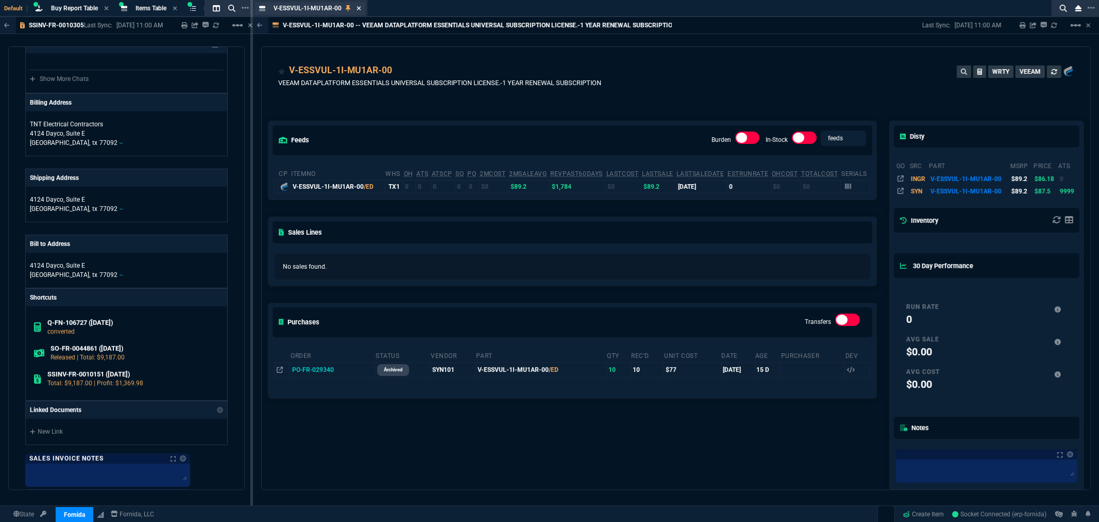
click at [358, 8] on icon at bounding box center [359, 8] width 5 height 6
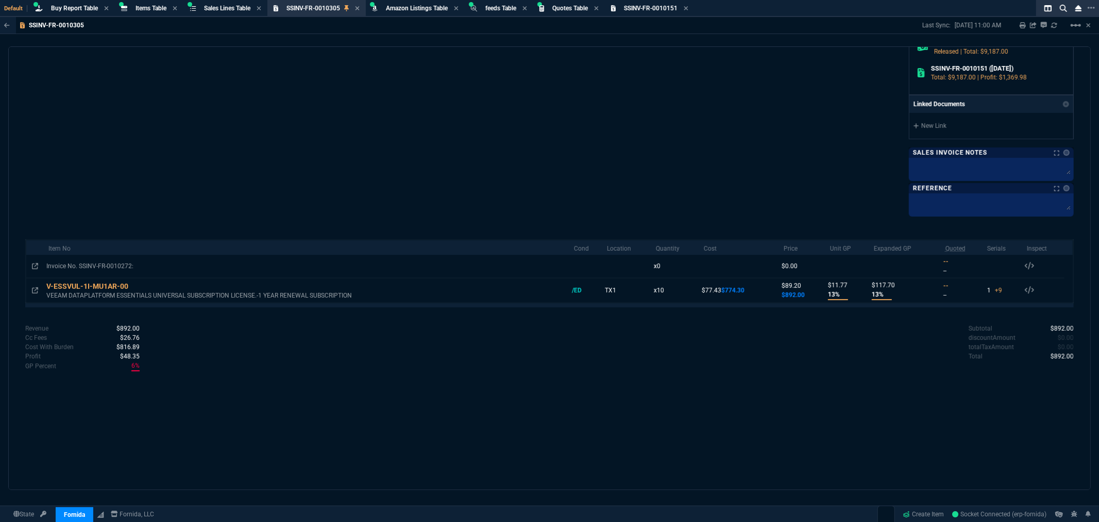
scroll to position [343, 0]
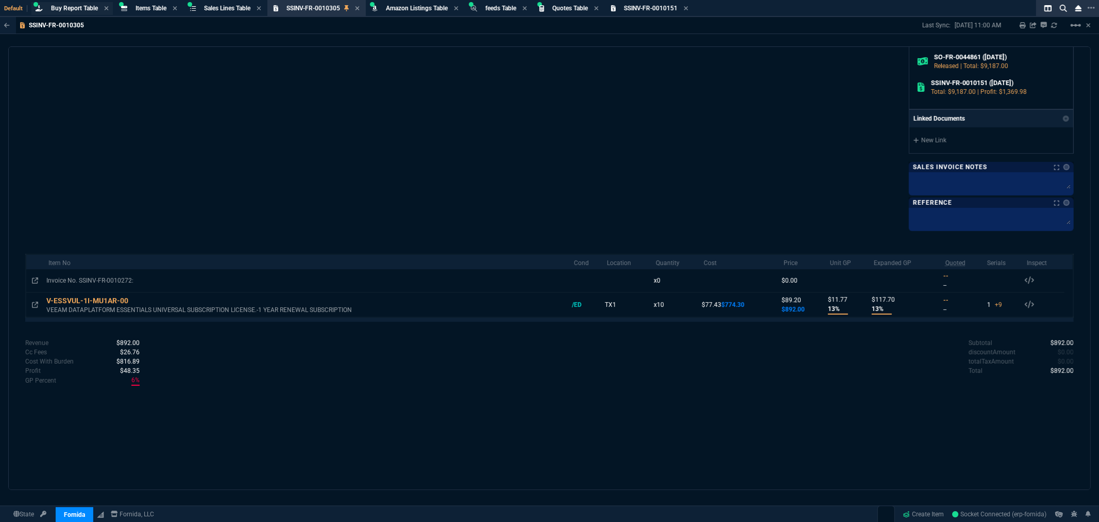
drag, startPoint x: 59, startPoint y: 7, endPoint x: 81, endPoint y: 13, distance: 23.0
click at [59, 7] on span "Buy Report Table" at bounding box center [74, 8] width 47 height 7
